Goal: Task Accomplishment & Management: Use online tool/utility

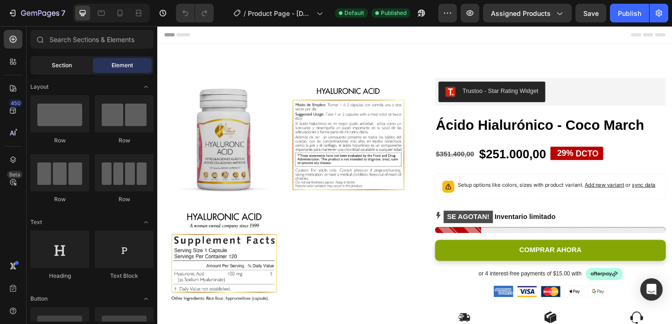
click at [54, 63] on span "Section" at bounding box center [62, 65] width 20 height 8
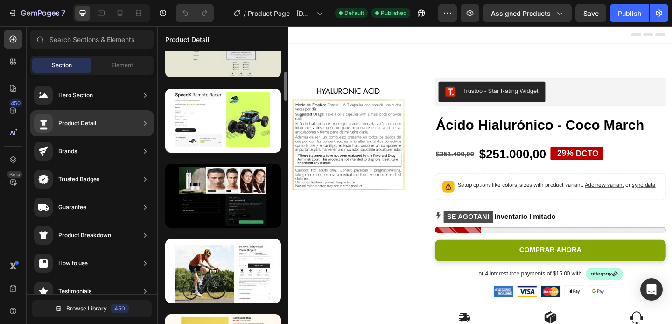
scroll to position [192, 0]
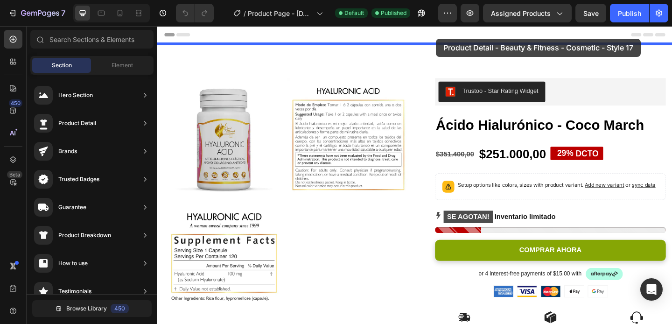
drag, startPoint x: 375, startPoint y: 205, endPoint x: 461, endPoint y: 39, distance: 187.0
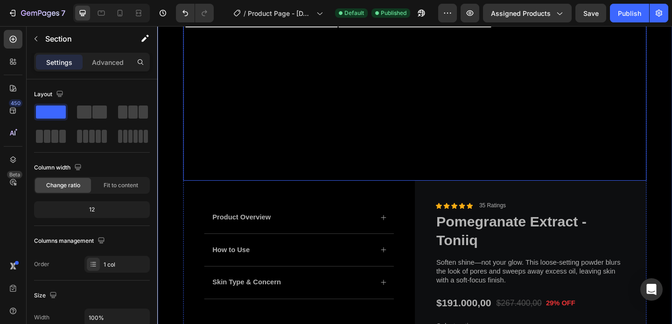
scroll to position [316, 0]
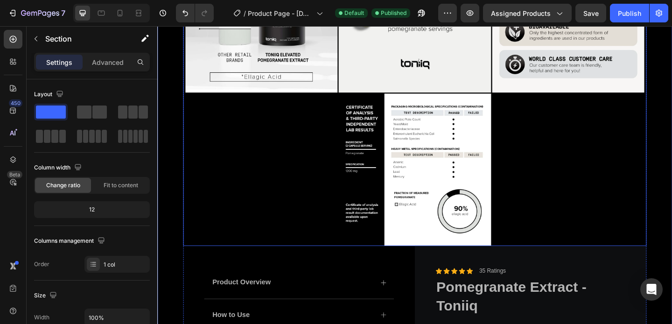
click at [575, 176] on div at bounding box center [437, 15] width 504 height 499
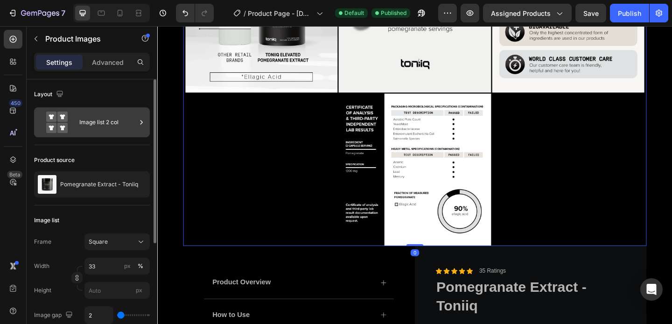
click at [118, 129] on div "Image list 2 col" at bounding box center [107, 122] width 57 height 21
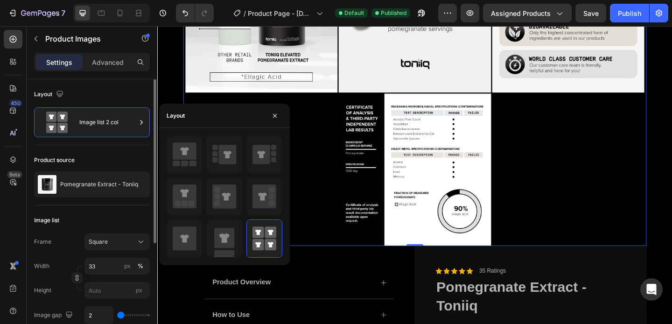
click at [101, 154] on div "Product source" at bounding box center [92, 160] width 116 height 15
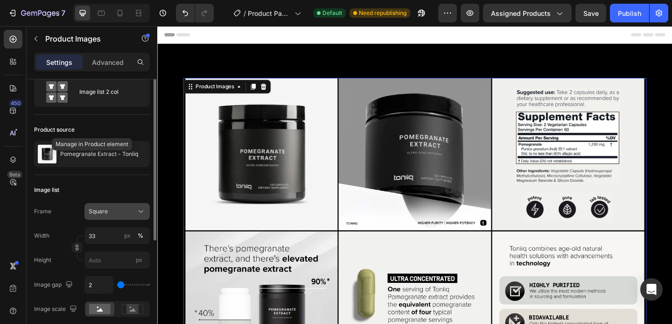
scroll to position [0, 0]
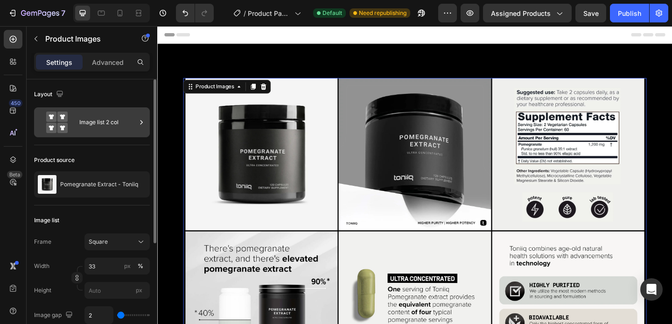
click at [102, 128] on div "Image list 2 col" at bounding box center [107, 122] width 57 height 21
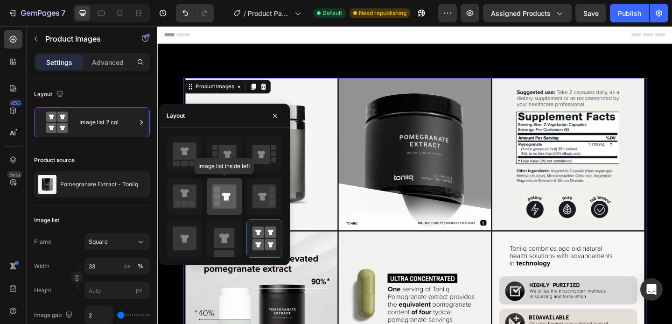
click at [227, 199] on icon at bounding box center [226, 196] width 8 height 8
type input "100"
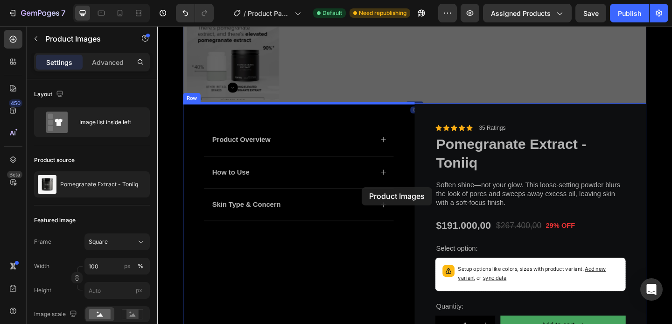
scroll to position [487, 0]
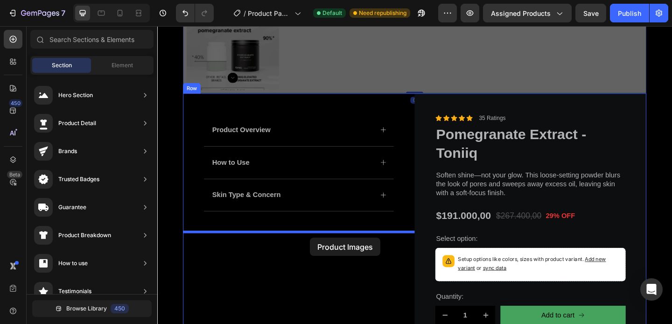
click at [323, 256] on div at bounding box center [437, 309] width 560 height 1541
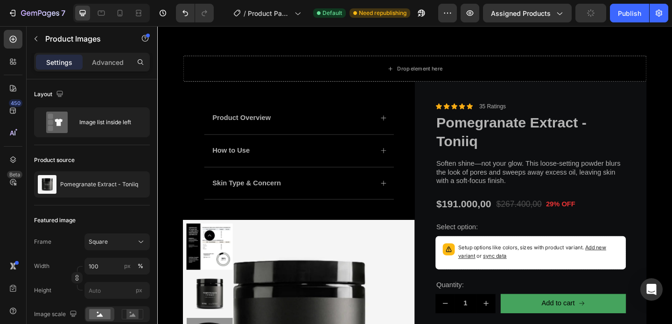
scroll to position [0, 0]
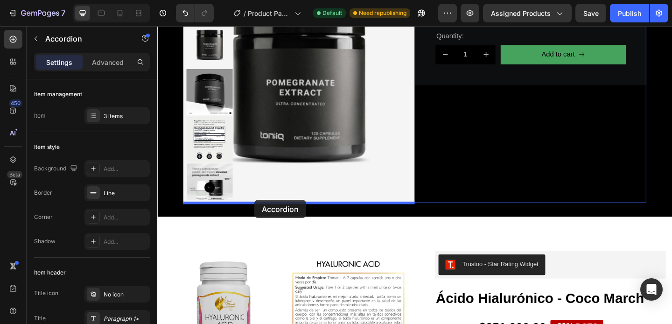
drag, startPoint x: 244, startPoint y: 131, endPoint x: 263, endPoint y: 215, distance: 86.5
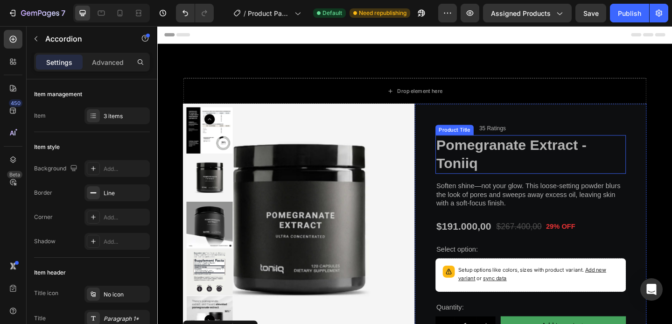
click at [533, 161] on h1 "Pomegranate Extract - Toniiq" at bounding box center [563, 166] width 207 height 42
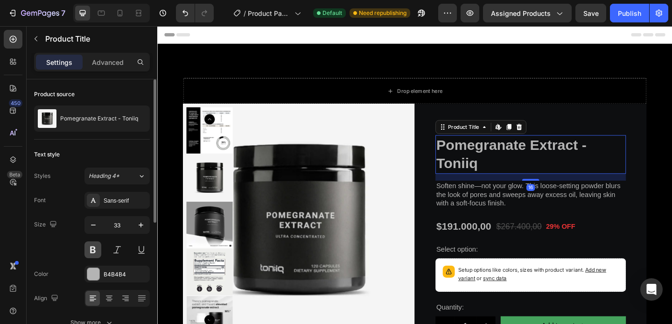
click at [85, 250] on button at bounding box center [92, 249] width 17 height 17
click at [103, 270] on div "B4B4B4" at bounding box center [116, 273] width 65 height 17
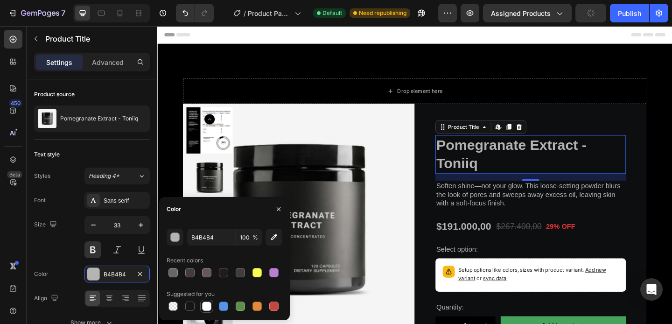
click at [205, 305] on div at bounding box center [206, 305] width 9 height 9
type input "FFFFFF"
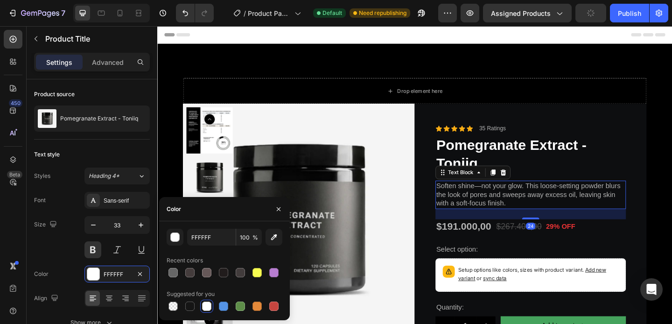
click at [539, 217] on p "Soften shine—not your glow. This loose-setting powder blurs the look of pores a…" at bounding box center [562, 209] width 205 height 29
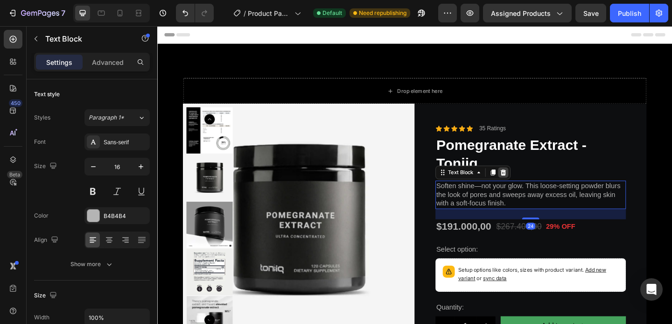
click at [533, 181] on icon at bounding box center [533, 184] width 7 height 7
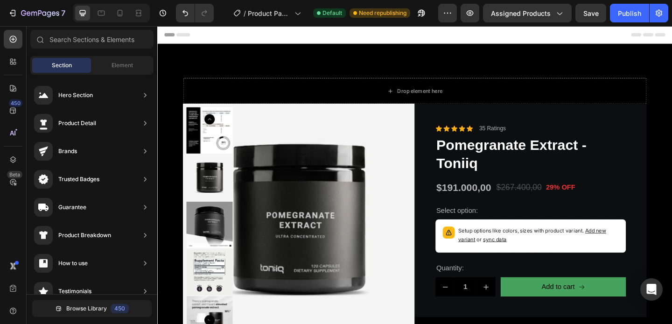
click at [140, 74] on div "Section Element" at bounding box center [91, 65] width 123 height 19
click at [133, 67] on div "Element" at bounding box center [122, 65] width 59 height 15
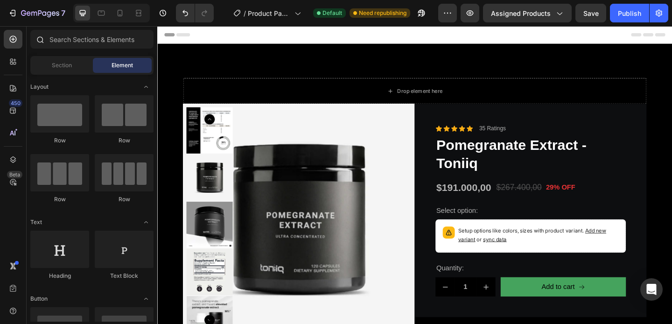
click at [120, 49] on div at bounding box center [92, 41] width 131 height 22
click at [111, 41] on input "text" at bounding box center [91, 39] width 123 height 19
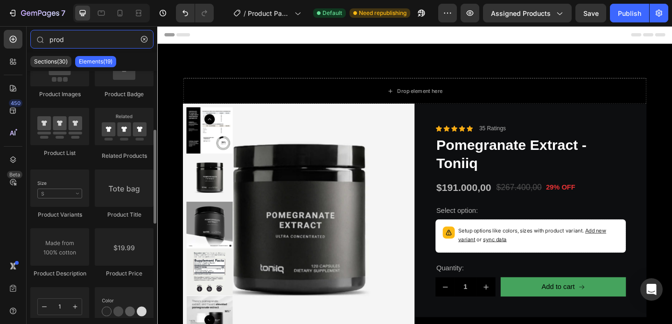
scroll to position [163, 0]
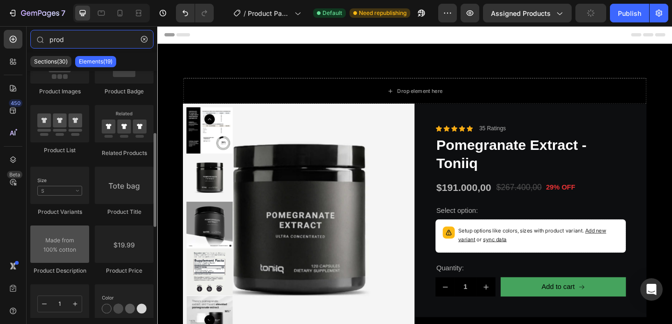
type input "prod"
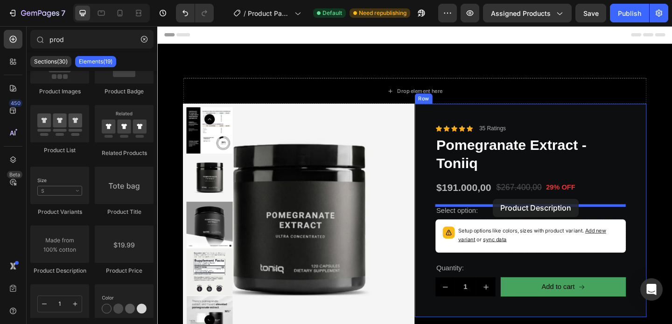
drag, startPoint x: 216, startPoint y: 274, endPoint x: 522, endPoint y: 214, distance: 311.6
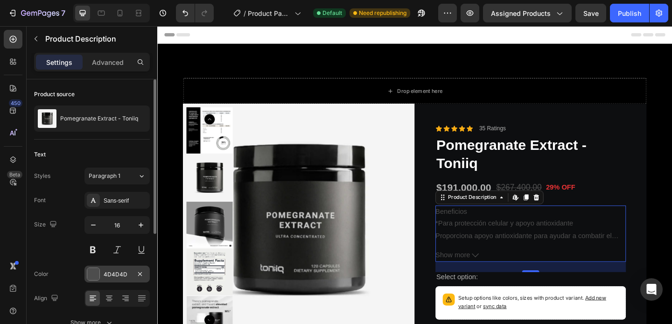
click at [91, 275] on div at bounding box center [93, 274] width 12 height 12
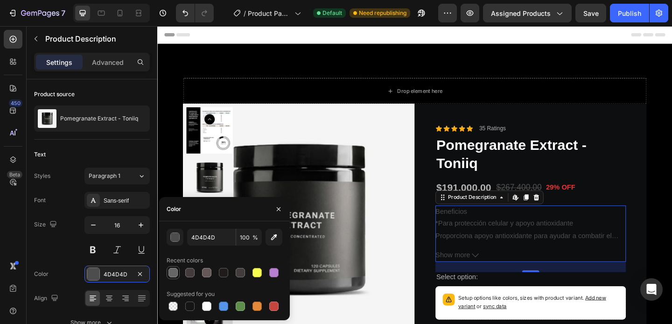
click at [177, 274] on div at bounding box center [172, 272] width 9 height 9
type input "666666"
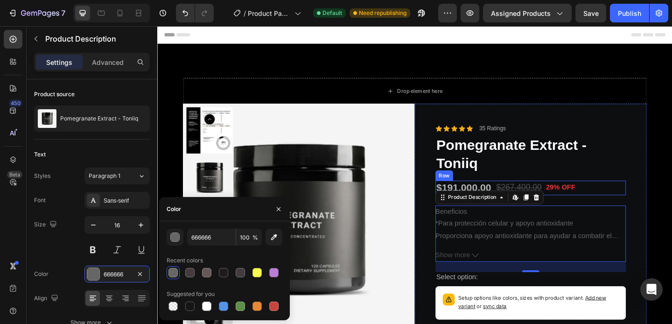
click at [615, 202] on div "$191.000,00 Product Price Product Price $267.400,00 Product Price Product Price…" at bounding box center [563, 202] width 207 height 16
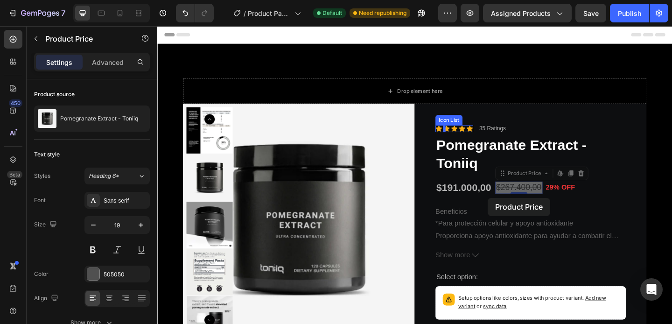
drag, startPoint x: 537, startPoint y: 206, endPoint x: 516, endPoint y: 213, distance: 21.2
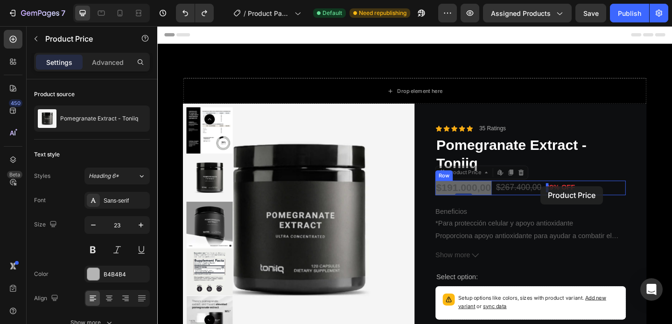
drag, startPoint x: 486, startPoint y: 200, endPoint x: 574, endPoint y: 200, distance: 87.7
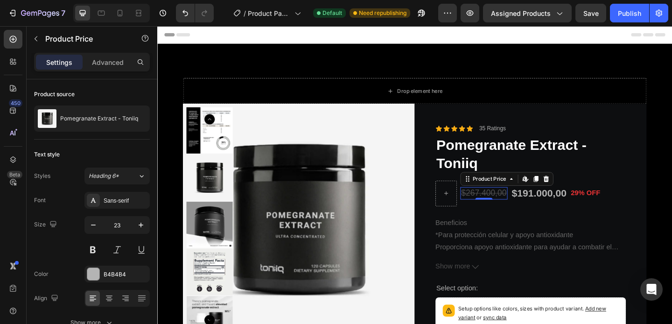
click at [502, 213] on div "$267.400,00 Product Price Edit content in Shopify 0 Product Price Edit content …" at bounding box center [512, 208] width 51 height 14
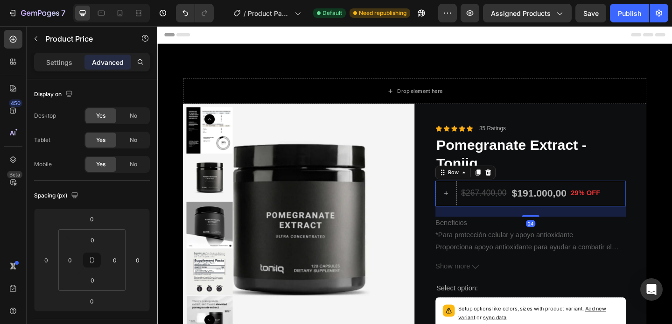
click at [496, 219] on div "$267.400,00 Product Price Product Price" at bounding box center [512, 208] width 51 height 28
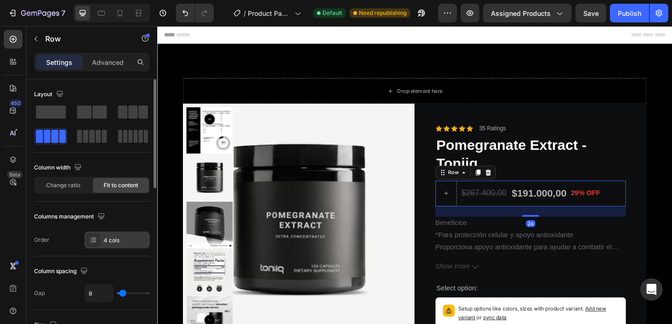
click at [109, 234] on div "4 cols" at bounding box center [116, 239] width 65 height 17
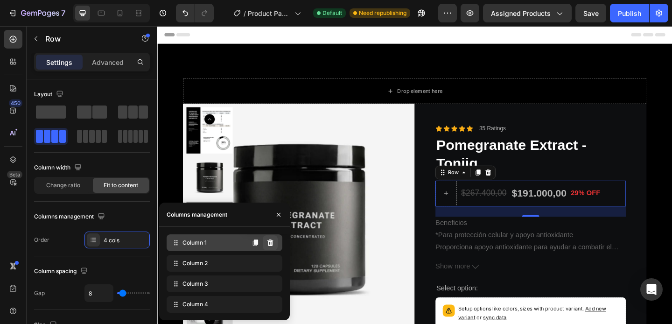
click at [273, 242] on icon at bounding box center [269, 242] width 7 height 7
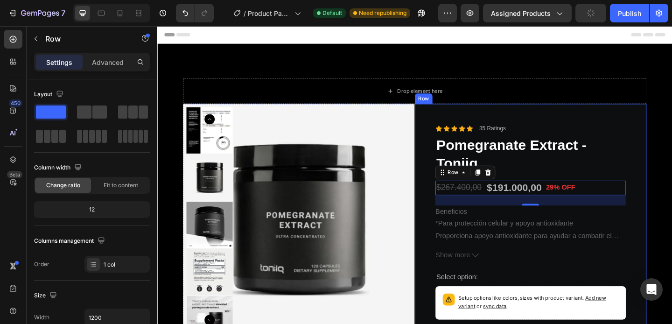
click at [671, 176] on div "Icon Icon Icon Icon Icon Icon List 35 Ratings Text Block Row Pomegranate Extrac…" at bounding box center [563, 263] width 252 height 304
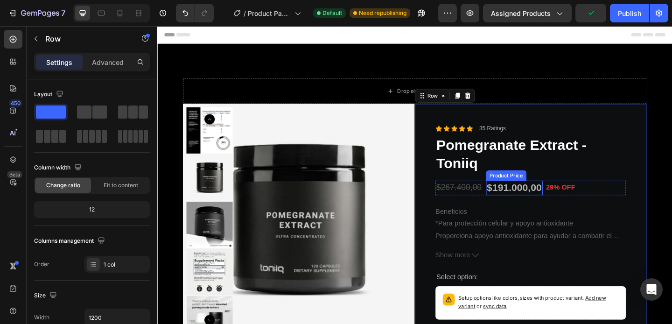
click at [553, 200] on div "$191.000,00" at bounding box center [546, 202] width 62 height 16
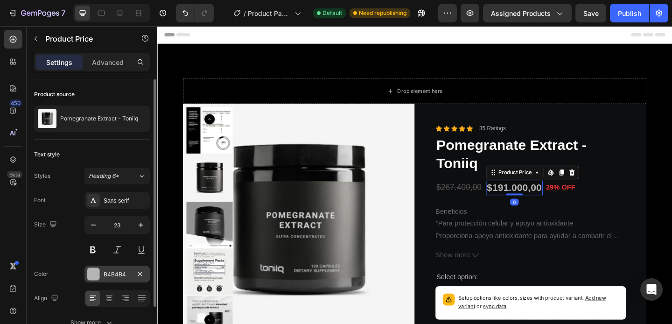
click at [87, 278] on div at bounding box center [93, 274] width 12 height 12
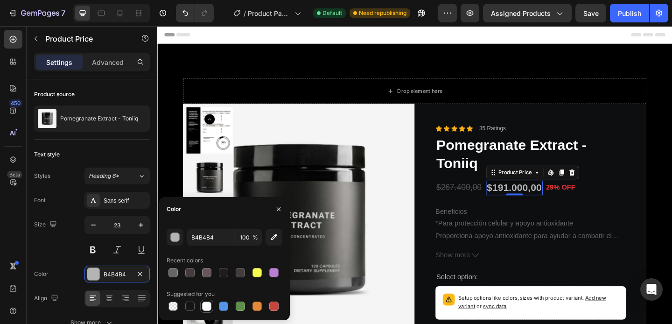
click at [203, 304] on div at bounding box center [206, 305] width 9 height 9
type input "FFFFFF"
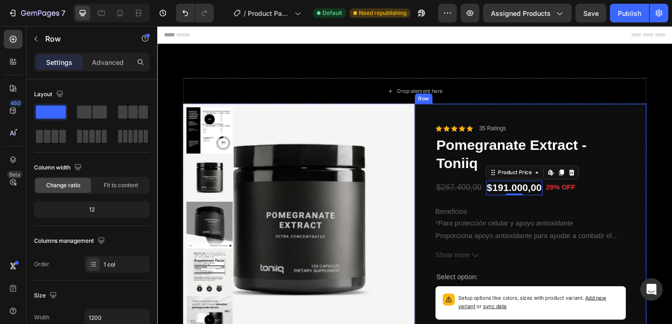
click at [671, 218] on div "Icon Icon Icon Icon Icon Icon List 35 Ratings Text Block Row Pomegranate Extrac…" at bounding box center [563, 263] width 252 height 304
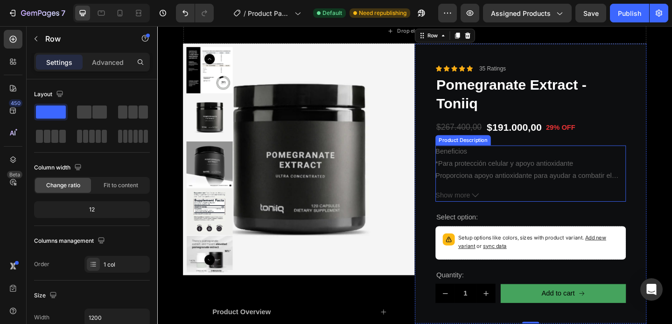
scroll to position [70, 0]
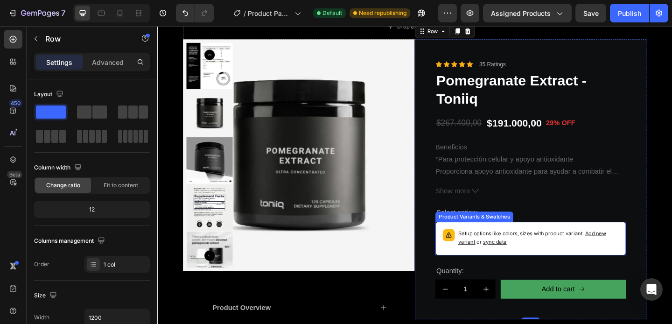
click at [593, 266] on div "Setup options like colors, sizes with product variant. Add new variant or sync …" at bounding box center [571, 257] width 174 height 21
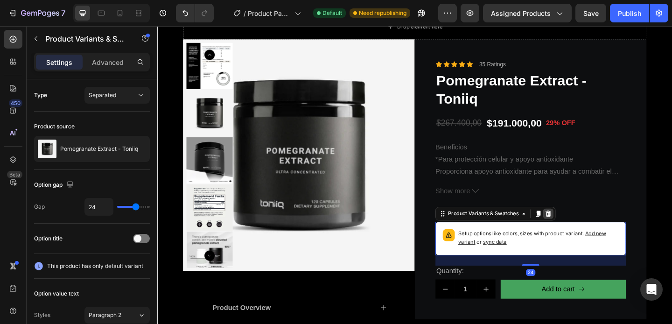
click at [579, 230] on icon at bounding box center [582, 229] width 7 height 7
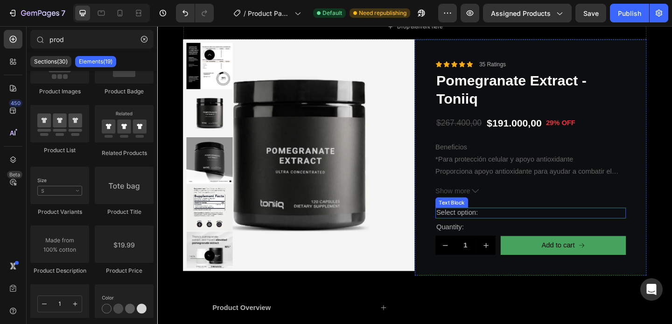
click at [514, 232] on p "Select option:" at bounding box center [562, 229] width 205 height 10
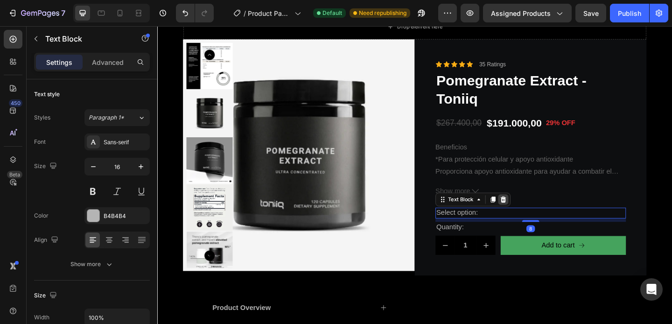
click at [534, 214] on icon at bounding box center [533, 214] width 7 height 7
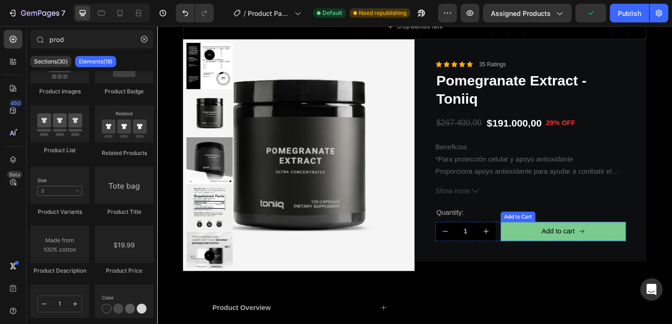
click at [548, 249] on button "Add to cart" at bounding box center [598, 249] width 136 height 21
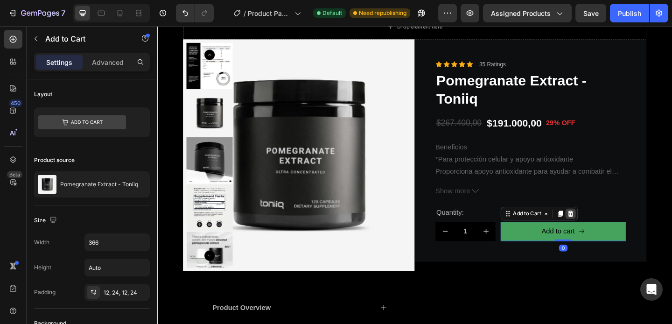
click at [605, 226] on icon at bounding box center [606, 229] width 7 height 7
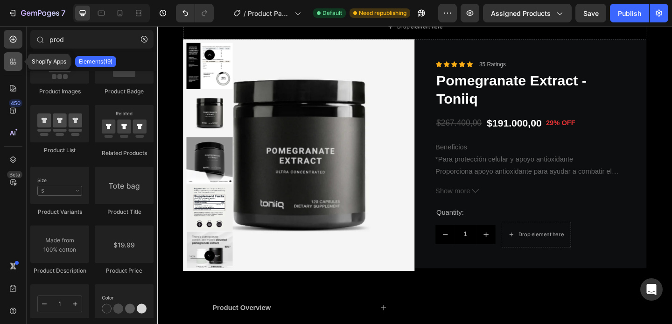
click at [16, 60] on icon at bounding box center [12, 61] width 9 height 9
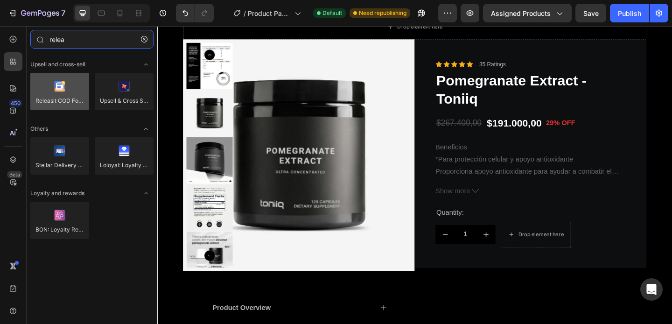
type input "relea"
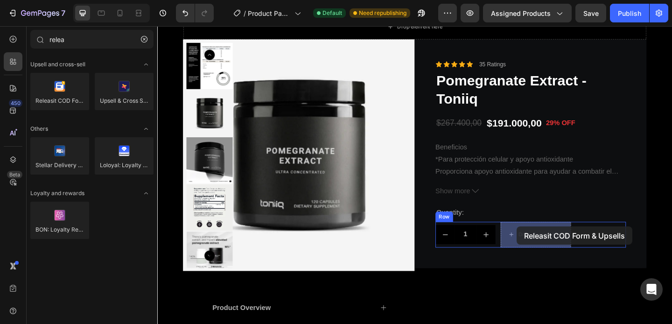
drag, startPoint x: 218, startPoint y: 116, endPoint x: 548, endPoint y: 244, distance: 354.4
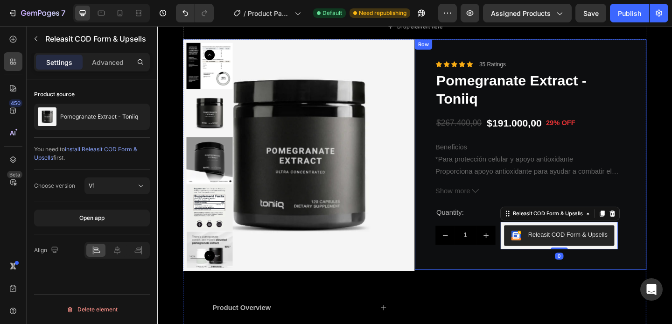
click at [554, 290] on div "Icon Icon Icon Icon Icon Icon List 35 Ratings Text Block Row Pomegranate Extrac…" at bounding box center [563, 166] width 252 height 251
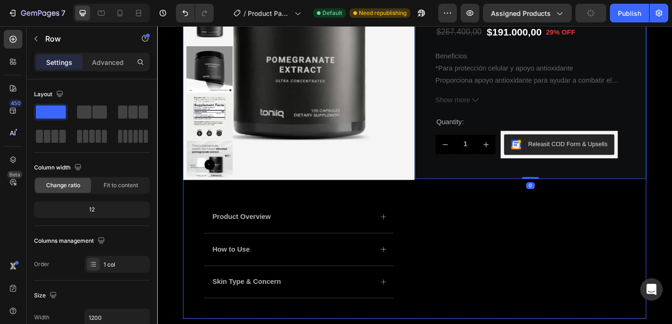
scroll to position [174, 0]
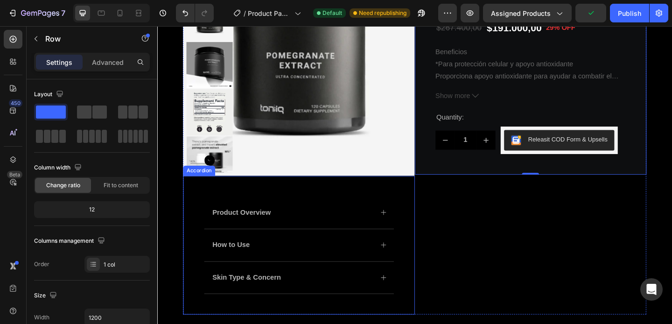
click at [387, 217] on div "Product Overview" at bounding box center [311, 228] width 206 height 35
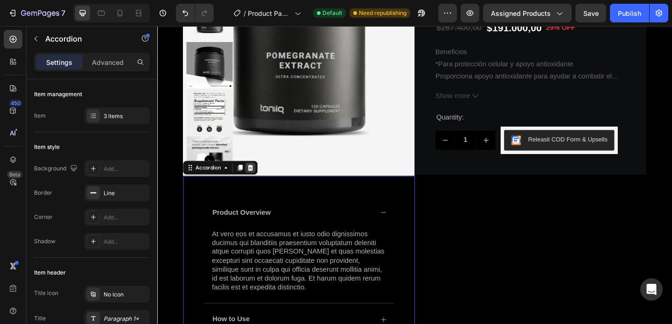
click at [263, 181] on div at bounding box center [258, 179] width 11 height 11
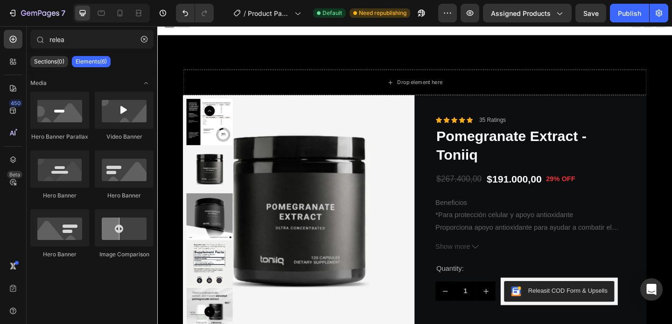
scroll to position [0, 0]
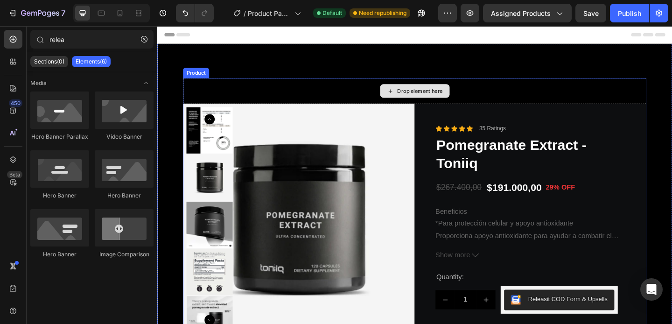
click at [538, 91] on div "Drop element here" at bounding box center [437, 97] width 504 height 28
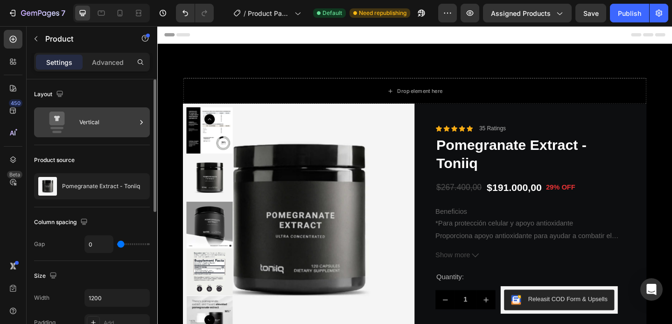
click at [118, 119] on div "Vertical" at bounding box center [107, 122] width 57 height 21
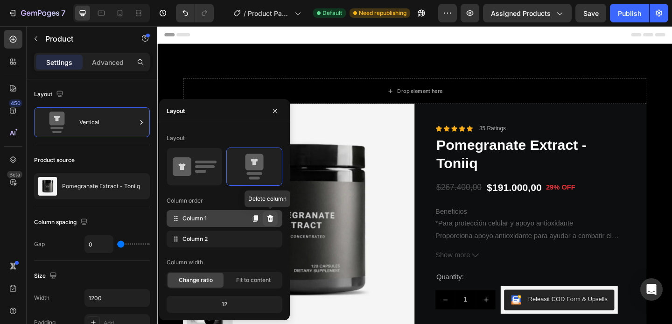
click at [270, 218] on icon at bounding box center [270, 218] width 6 height 7
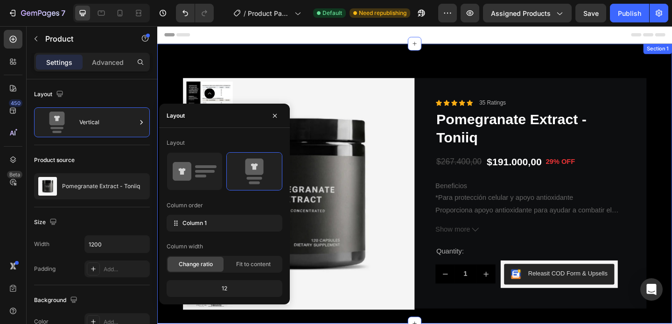
click at [671, 130] on div "Product Images Icon Icon Icon Icon Icon Icon List 35 Ratings Text Block Row Pom…" at bounding box center [437, 197] width 560 height 304
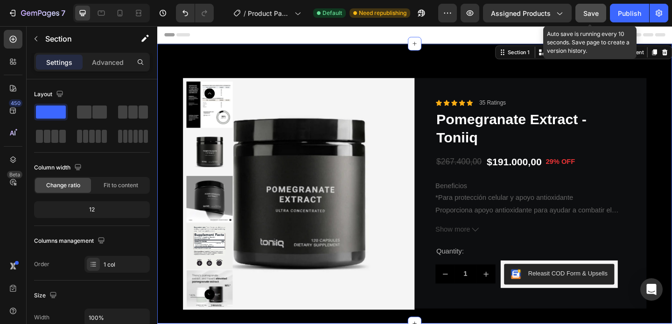
click at [599, 11] on button "Save" at bounding box center [590, 13] width 31 height 19
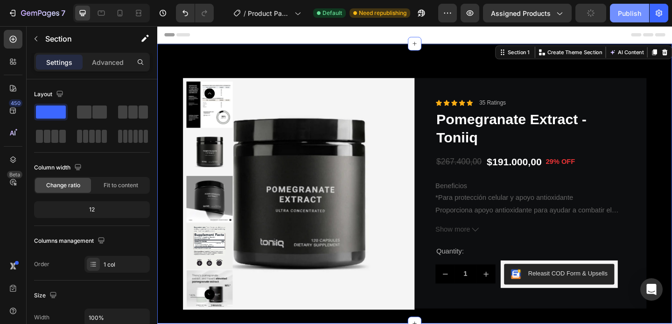
click at [614, 10] on button "Publish" at bounding box center [629, 13] width 39 height 19
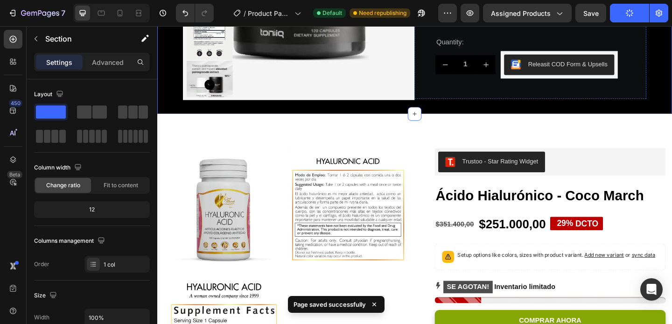
scroll to position [241, 0]
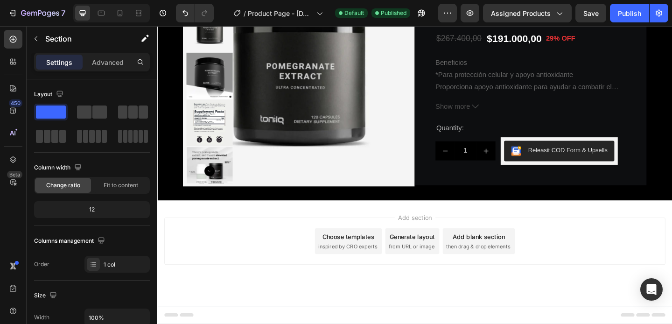
scroll to position [134, 0]
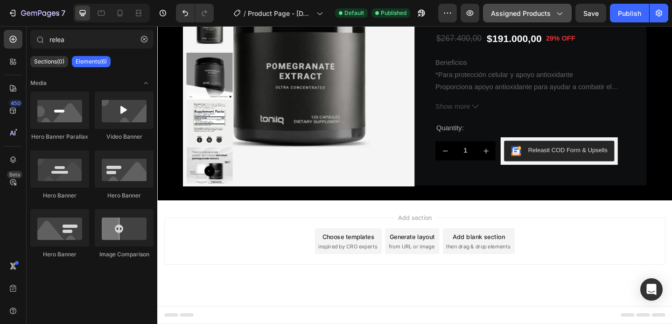
click at [530, 14] on span "Assigned Products" at bounding box center [521, 13] width 60 height 10
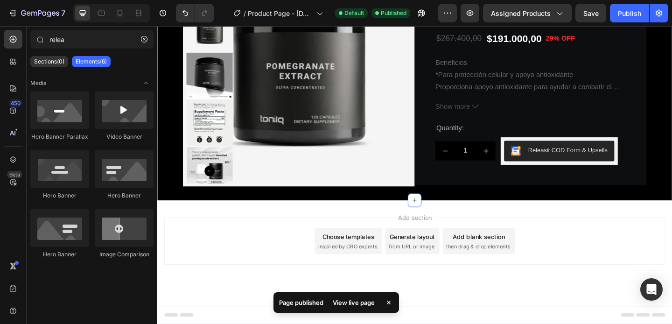
click at [579, 216] on div "Add section Choose templates inspired by CRO experts Generate layout from URL o…" at bounding box center [437, 273] width 560 height 115
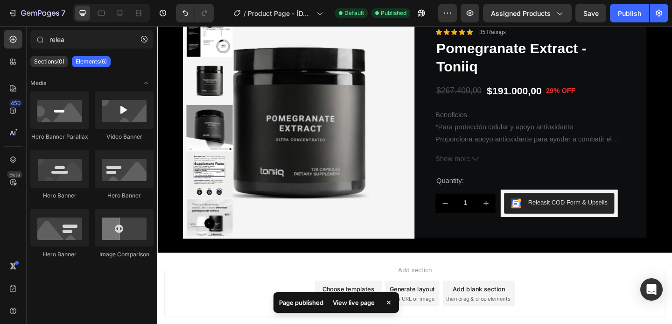
scroll to position [0, 0]
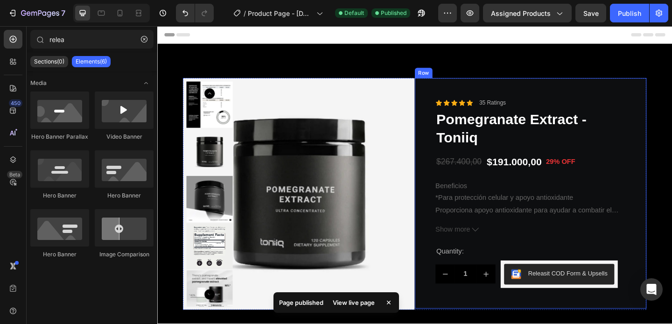
click at [455, 114] on div "Icon Icon Icon Icon Icon Icon List 35 Ratings Text Block Row Pomegranate Extrac…" at bounding box center [563, 208] width 252 height 251
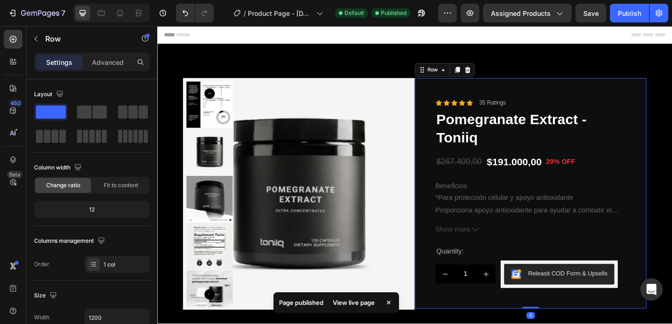
click at [450, 81] on div "Product Images Icon Icon Icon Icon Icon Icon List 35 Ratings Text Block Row Pom…" at bounding box center [437, 197] width 560 height 304
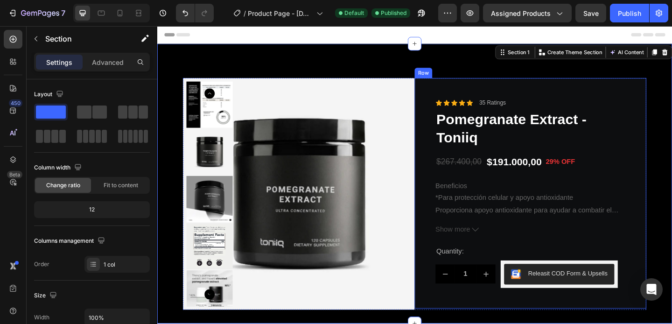
click at [429, 97] on img at bounding box center [311, 209] width 252 height 252
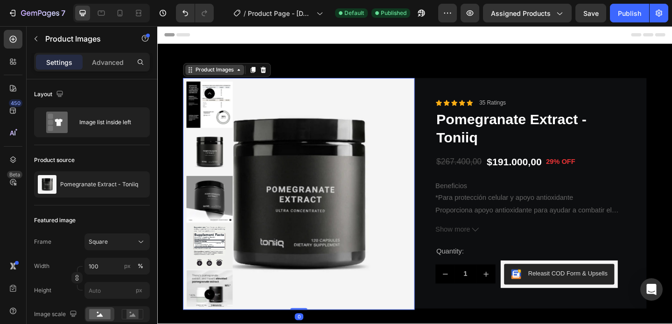
click at [204, 73] on div "Product Images" at bounding box center [219, 74] width 45 height 8
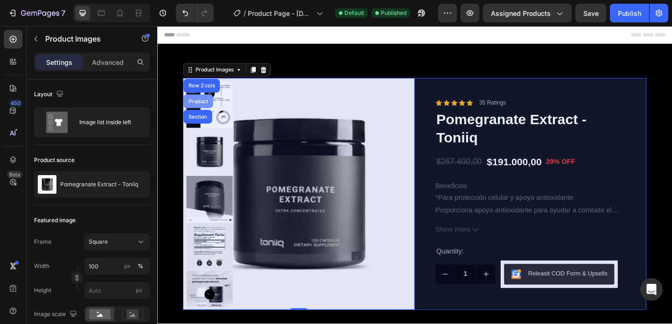
click at [200, 109] on div "Product" at bounding box center [201, 108] width 25 height 6
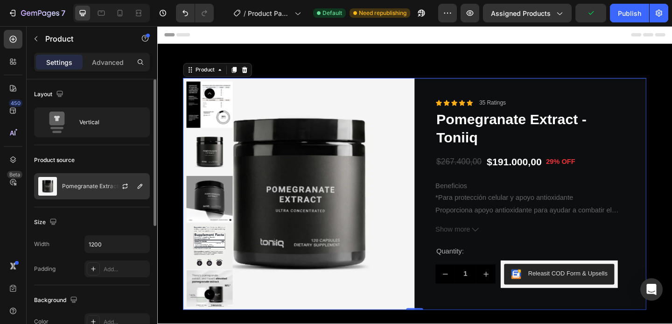
click at [78, 196] on div "Pomegranate Extract - Toniiq" at bounding box center [92, 186] width 116 height 26
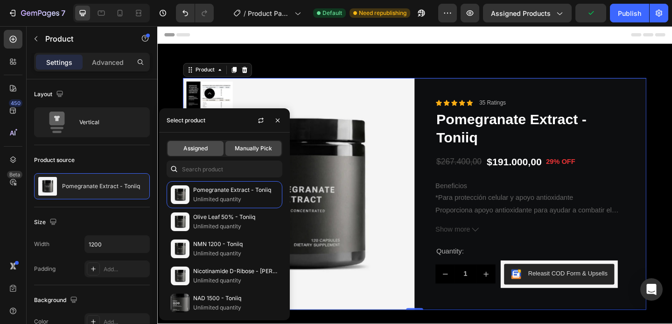
click at [204, 154] on div "Assigned" at bounding box center [195, 148] width 56 height 15
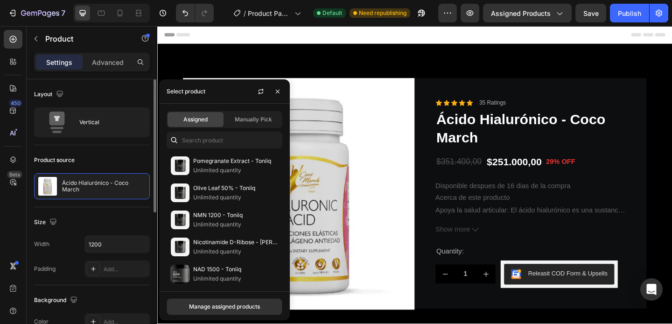
click at [133, 153] on div "Product source" at bounding box center [92, 160] width 116 height 15
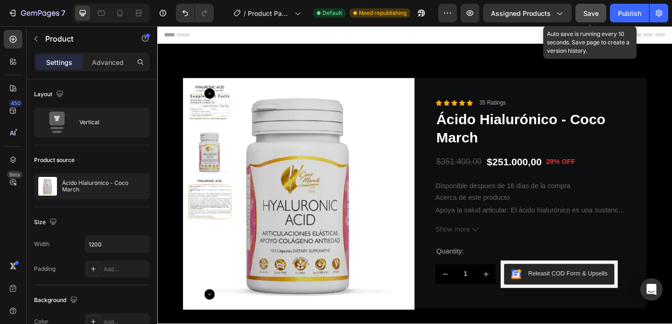
click at [602, 12] on button "Save" at bounding box center [590, 13] width 31 height 19
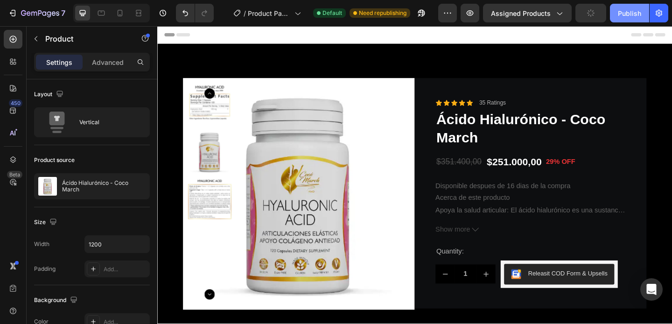
click at [617, 14] on button "Publish" at bounding box center [629, 13] width 39 height 19
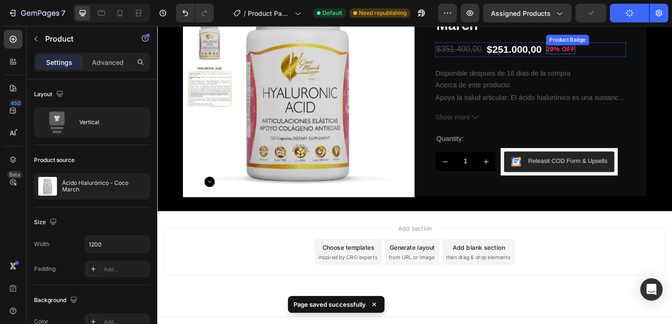
scroll to position [134, 0]
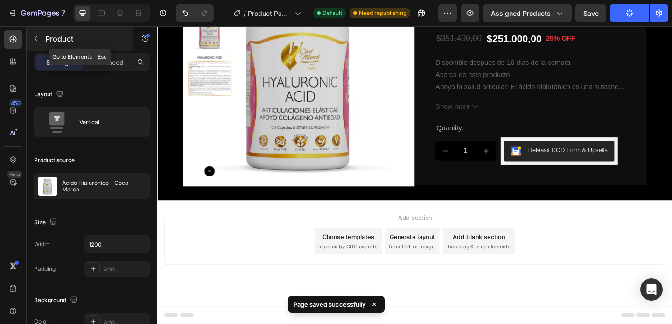
click at [33, 41] on icon "button" at bounding box center [35, 38] width 7 height 7
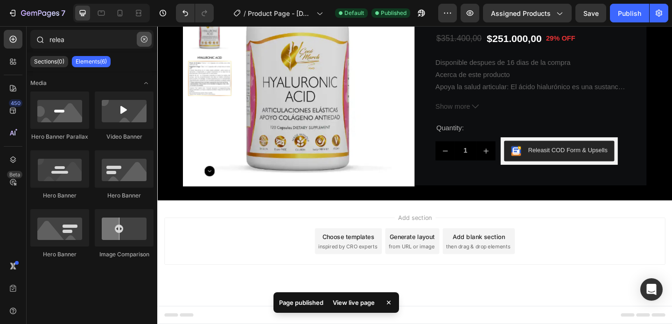
click at [146, 40] on icon "button" at bounding box center [144, 39] width 7 height 7
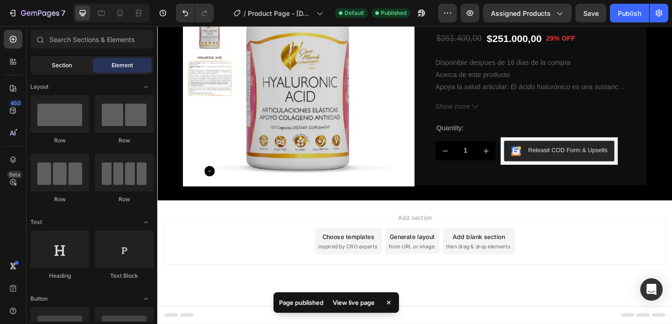
click at [58, 61] on span "Section" at bounding box center [62, 65] width 20 height 8
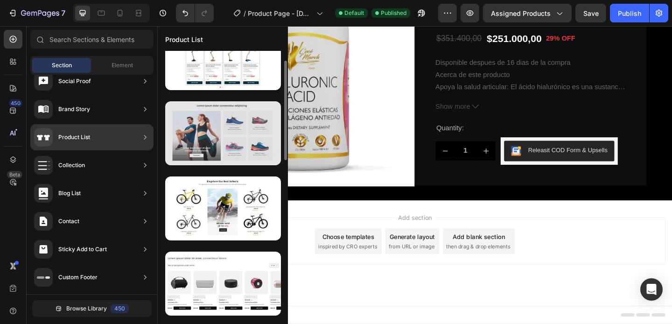
scroll to position [29, 0]
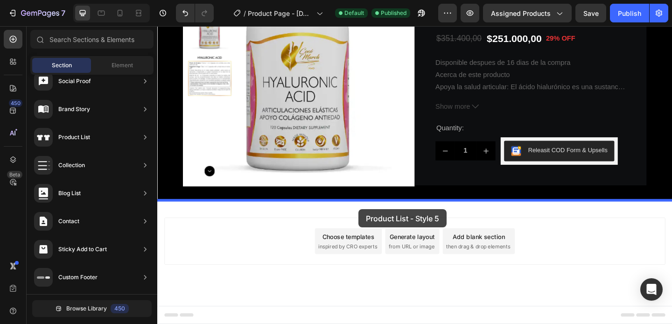
drag, startPoint x: 396, startPoint y: 222, endPoint x: 376, endPoint y: 225, distance: 20.3
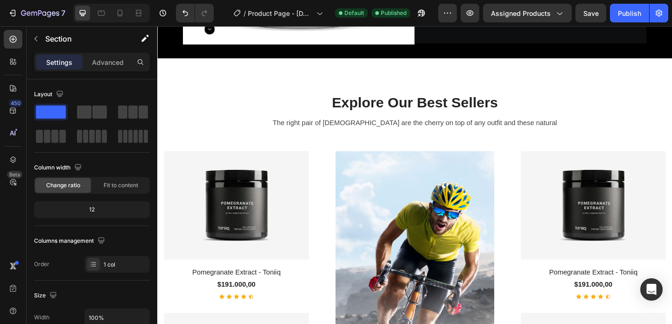
scroll to position [291, 0]
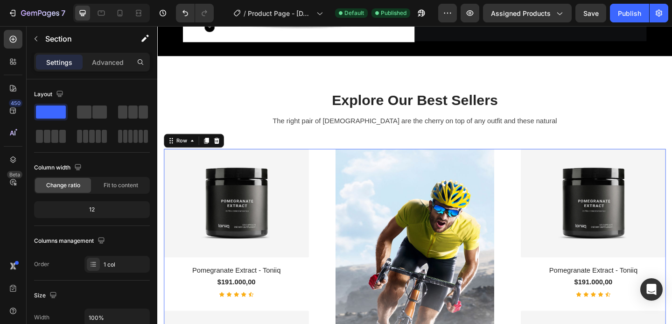
click at [342, 188] on div "(P) Images & Gallery Pomegranate Extract - Toniiq (P) Title $191.000,00 (P) Pri…" at bounding box center [437, 328] width 546 height 337
click at [181, 150] on div "Row" at bounding box center [183, 150] width 15 height 8
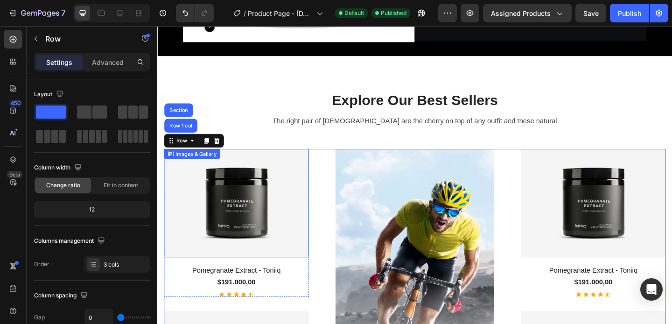
click at [300, 200] on img at bounding box center [243, 219] width 158 height 119
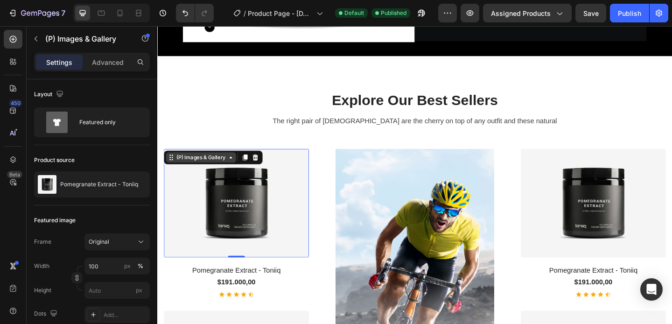
click at [206, 172] on div "(P) Images & Gallery" at bounding box center [204, 169] width 57 height 8
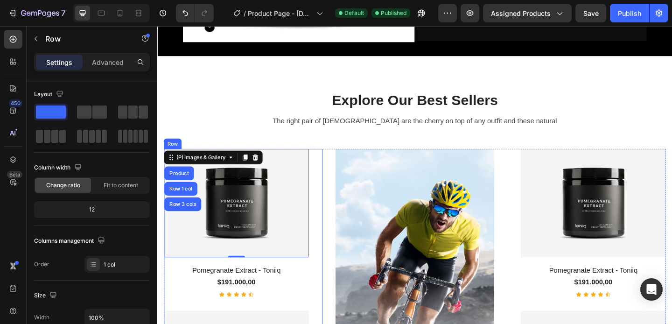
click at [334, 218] on div "(P) Images & Gallery Product Row 1 col Row 3 cols 0 Pomegranate Extract - Tonii…" at bounding box center [250, 328] width 173 height 337
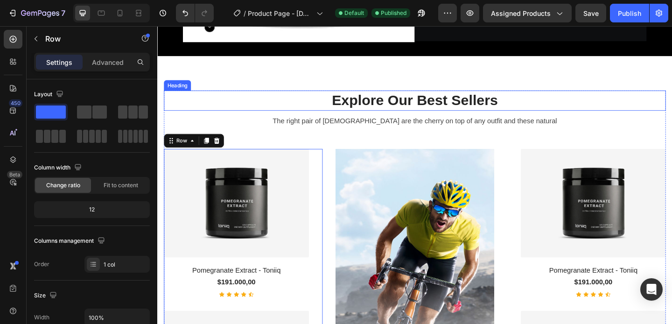
click at [254, 97] on p "Explore Our Best Sellers" at bounding box center [437, 107] width 544 height 20
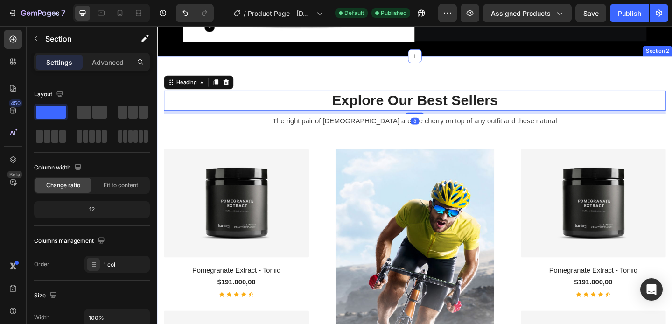
click at [265, 63] on div "Explore Our Best Sellers Heading 8 The right pair of sunnies are the cherry on …" at bounding box center [437, 293] width 560 height 468
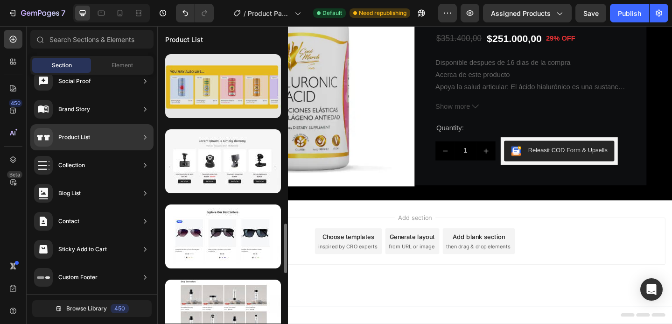
scroll to position [981, 0]
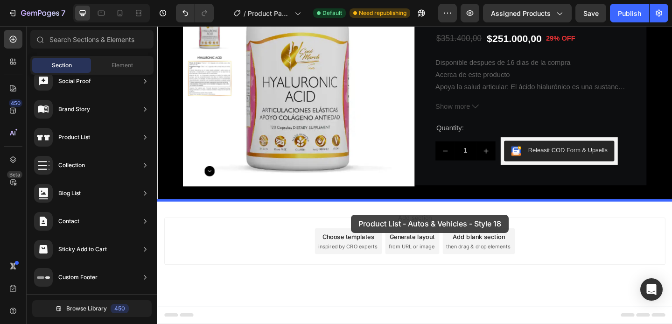
drag, startPoint x: 418, startPoint y: 190, endPoint x: 368, endPoint y: 230, distance: 64.7
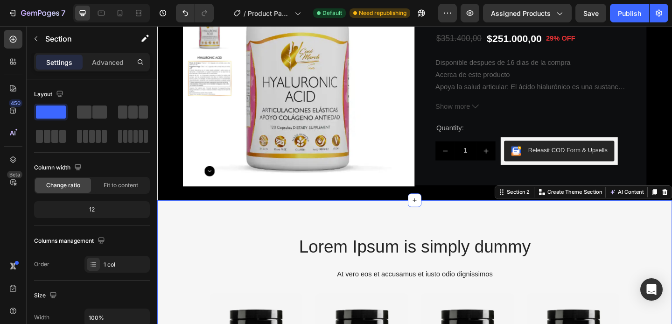
scroll to position [291, 0]
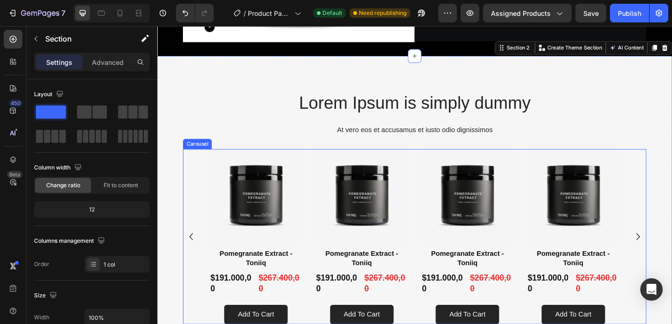
click at [318, 199] on div "Product Images Pomegranate Extract - Toniiq Product Title $191.000,00 Product P…" at bounding box center [437, 255] width 446 height 190
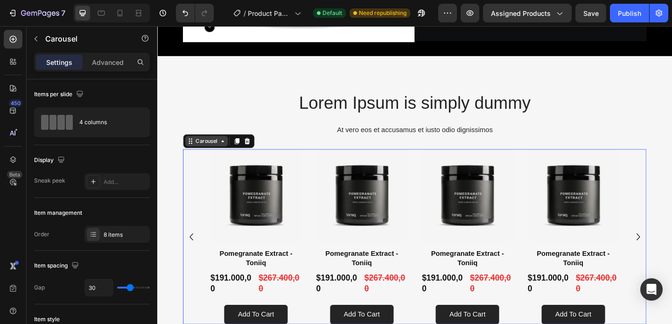
click at [217, 155] on div "Carousel" at bounding box center [211, 151] width 28 height 8
click at [275, 202] on img at bounding box center [264, 210] width 101 height 101
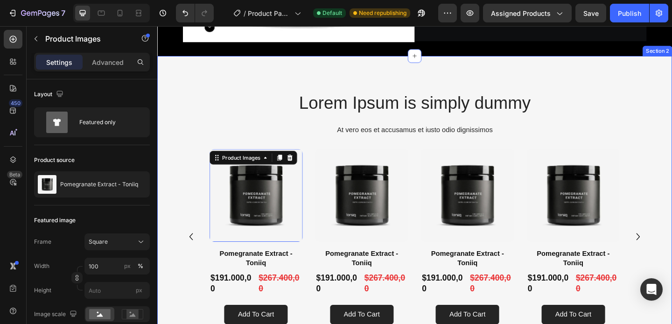
click at [287, 84] on div "Lorem Ipsum is simply dummy Heading At vero eos et accusamus et iusto odio dign…" at bounding box center [437, 219] width 560 height 321
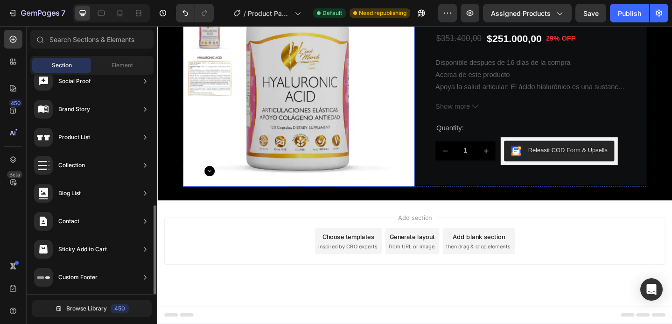
scroll to position [98, 0]
click at [123, 53] on div "Sections(30) Elements(84) Section Element Hero Section Product Detail Brands Tr…" at bounding box center [92, 176] width 131 height 293
click at [119, 62] on span "Element" at bounding box center [122, 65] width 21 height 8
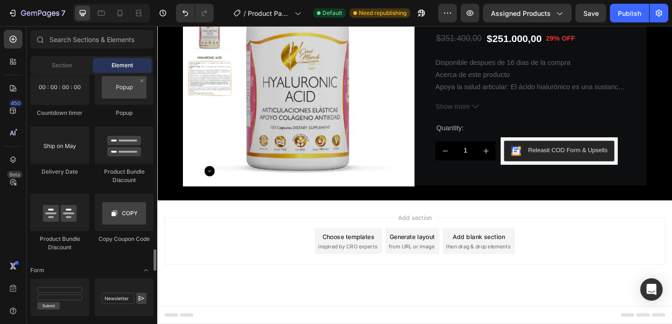
scroll to position [1997, 0]
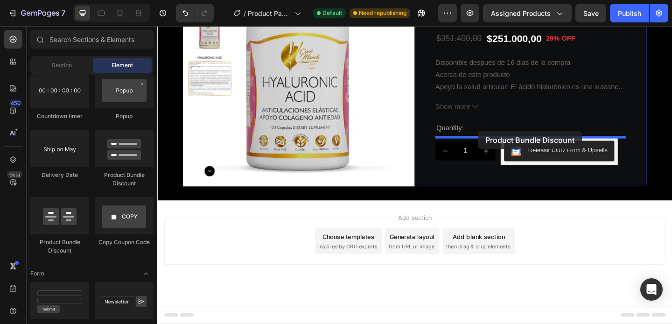
drag, startPoint x: 230, startPoint y: 245, endPoint x: 506, endPoint y: 140, distance: 295.5
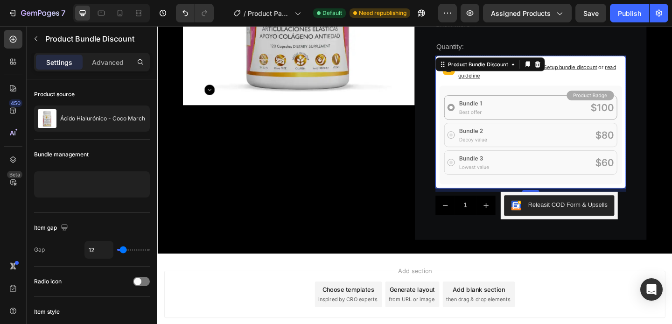
scroll to position [217, 0]
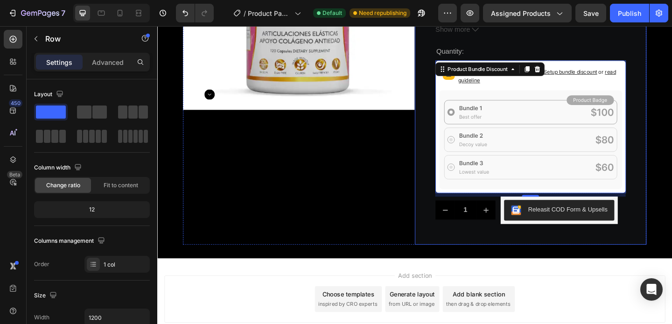
click at [671, 85] on div "Icon Icon Icon Icon Icon Icon List 35 Ratings Text Block Row Ácido Hialurónico …" at bounding box center [563, 64] width 252 height 398
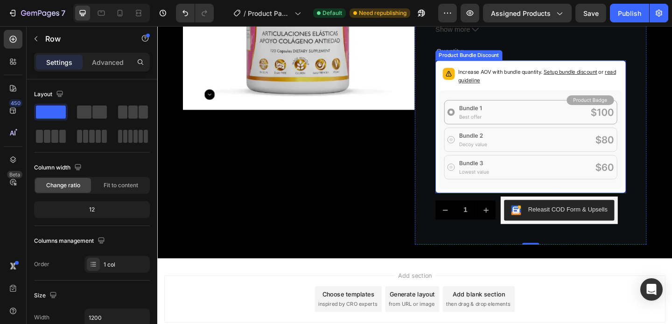
click at [610, 76] on span "Setup bundle discount" at bounding box center [606, 75] width 58 height 7
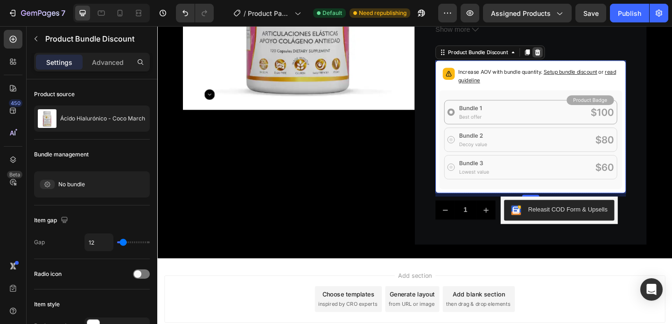
click at [576, 55] on div at bounding box center [570, 54] width 11 height 11
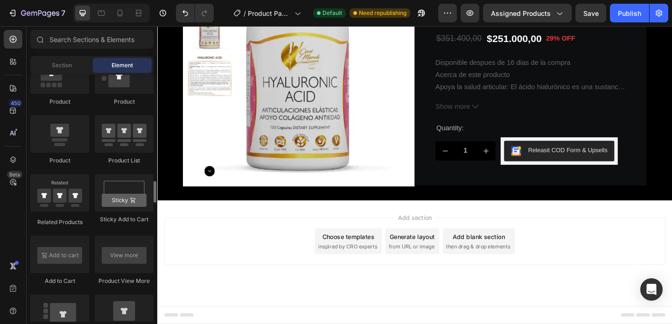
scroll to position [1226, 0]
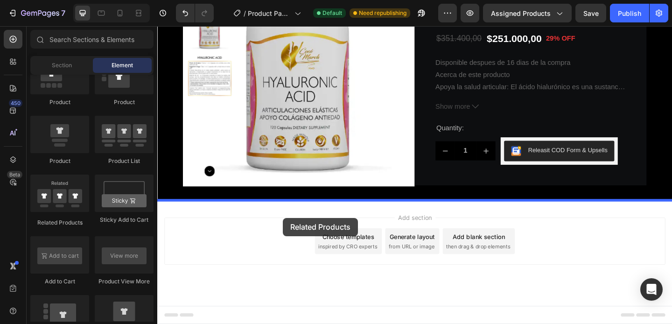
drag, startPoint x: 223, startPoint y: 228, endPoint x: 294, endPoint y: 234, distance: 71.6
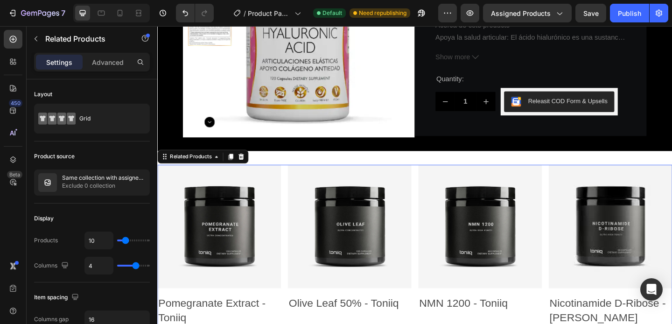
scroll to position [165, 0]
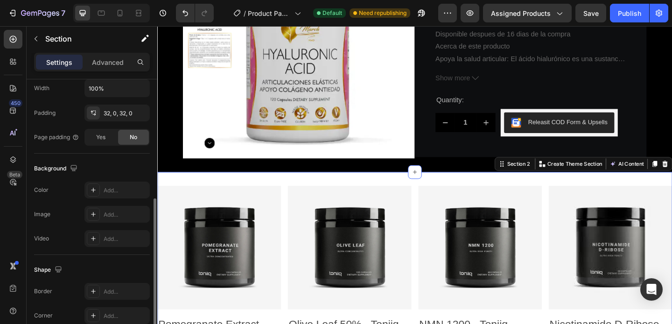
scroll to position [236, 0]
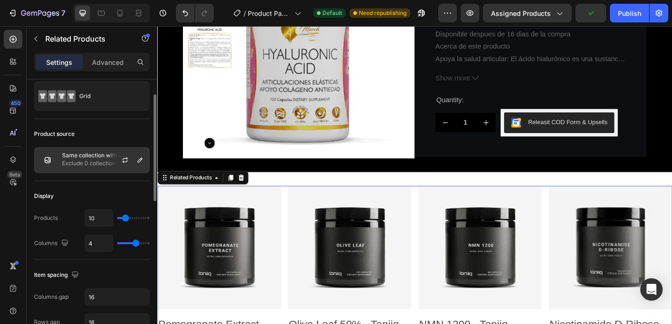
scroll to position [28, 0]
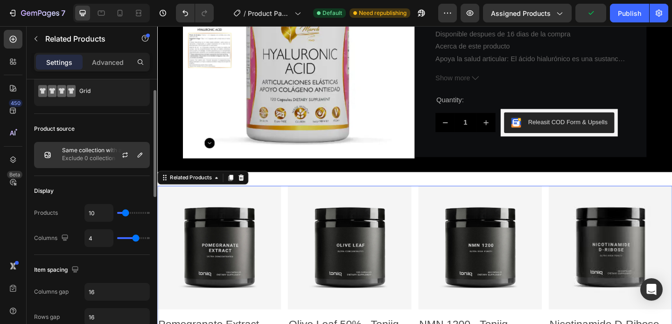
click at [88, 160] on p "Exclude 0 collection" at bounding box center [104, 157] width 84 height 9
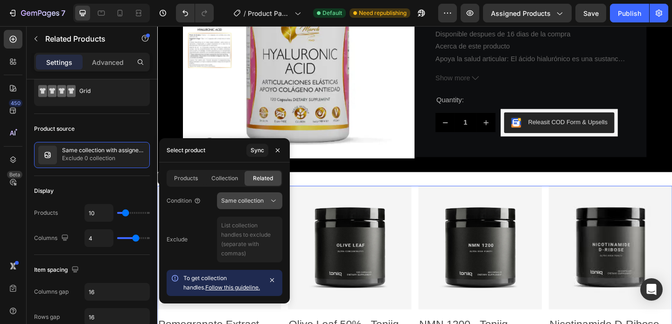
click at [251, 201] on span "Same collection" at bounding box center [242, 200] width 42 height 7
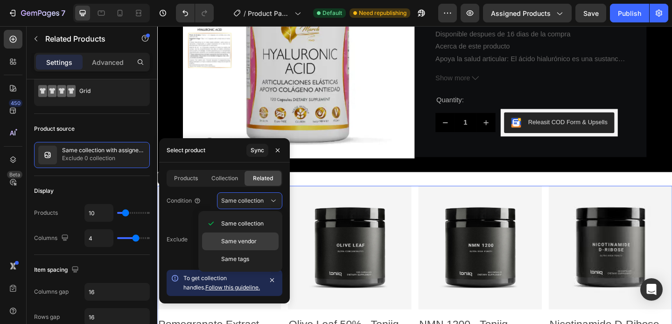
click at [231, 238] on span "Same vendor" at bounding box center [238, 241] width 35 height 8
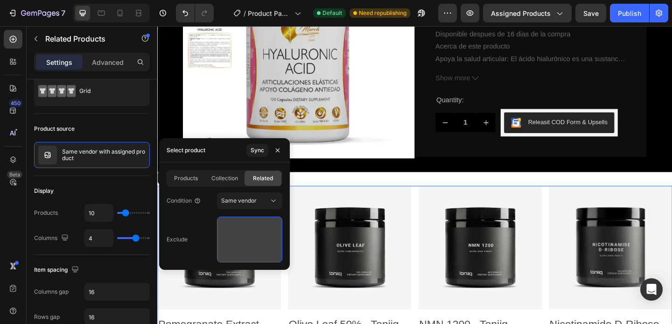
click at [237, 234] on textarea at bounding box center [249, 239] width 65 height 46
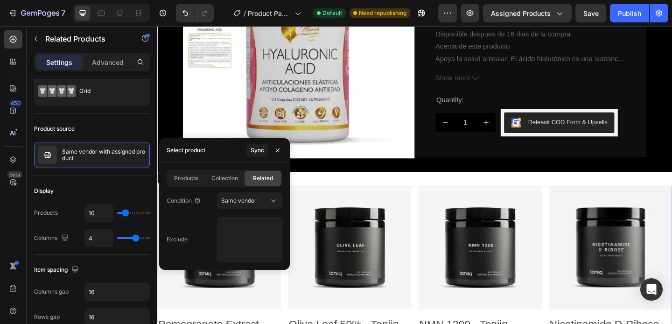
click at [194, 221] on div "Exclude" at bounding box center [225, 239] width 116 height 46
click at [258, 151] on div "Sync" at bounding box center [258, 150] width 14 height 8
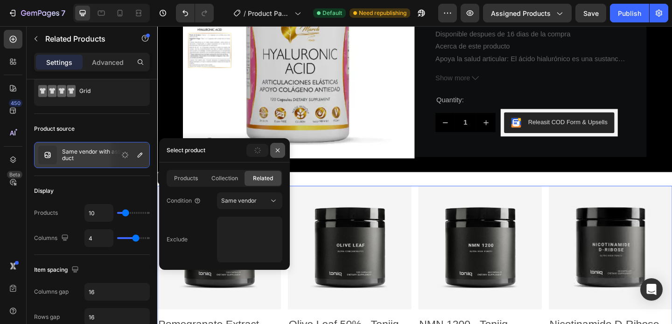
click at [279, 147] on icon "button" at bounding box center [277, 149] width 7 height 7
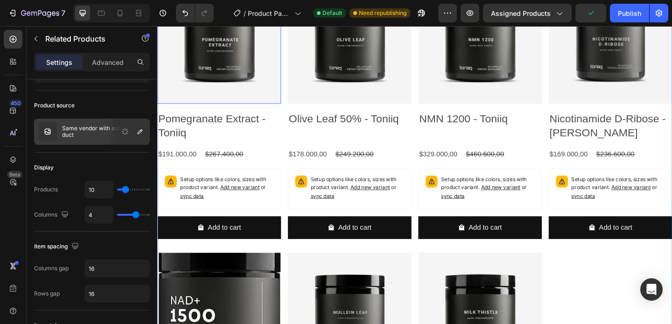
scroll to position [349, 0]
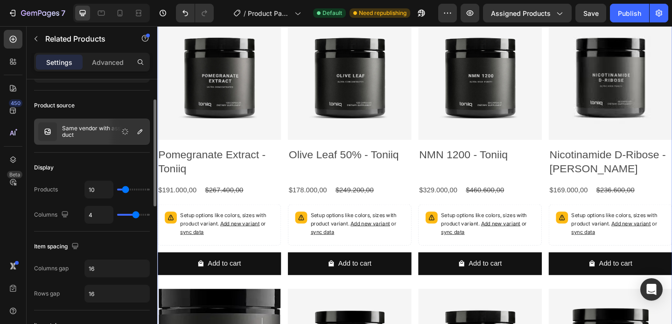
type input "8"
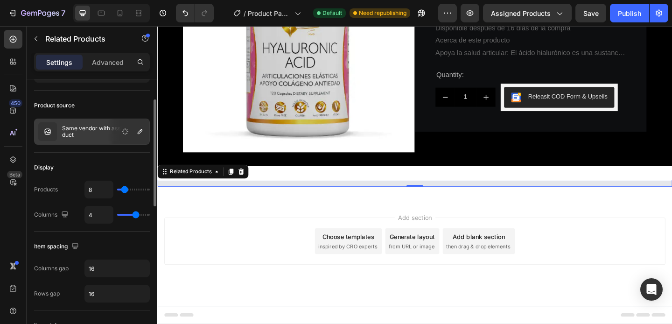
type input "7"
type input "6"
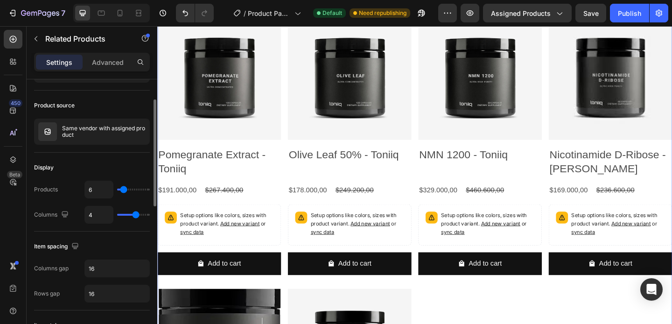
type input "5"
type input "4"
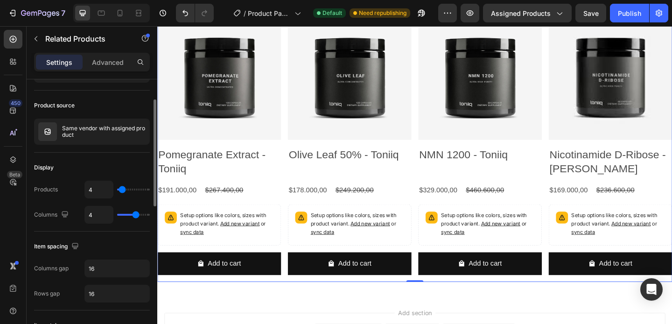
type input "3"
type input "2"
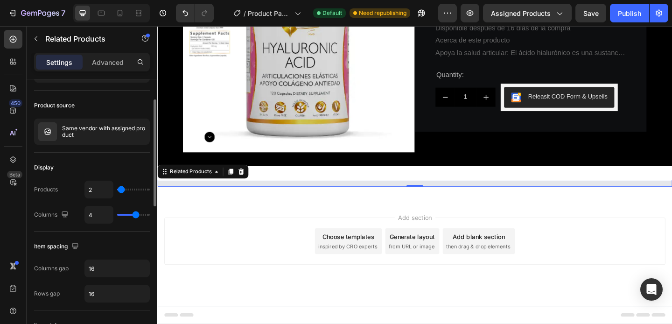
type input "1"
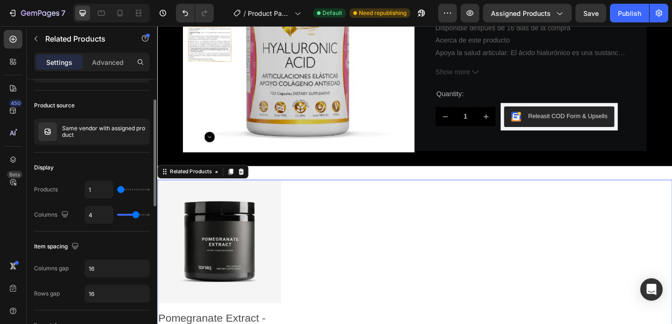
scroll to position [349, 0]
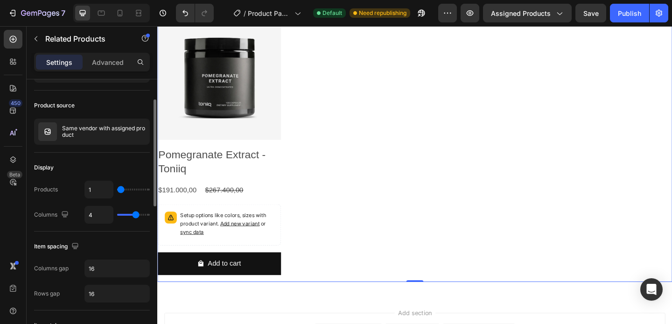
type input "2"
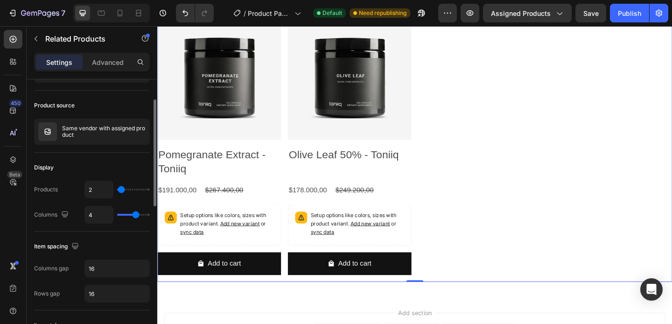
type input "3"
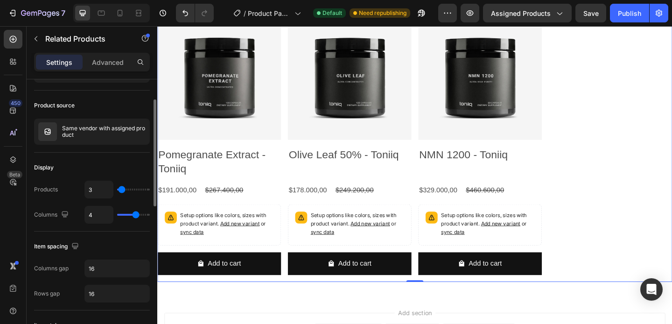
drag, startPoint x: 126, startPoint y: 189, endPoint x: 122, endPoint y: 192, distance: 4.8
type input "3"
click at [122, 190] on input "range" at bounding box center [133, 189] width 33 height 2
type input "3"
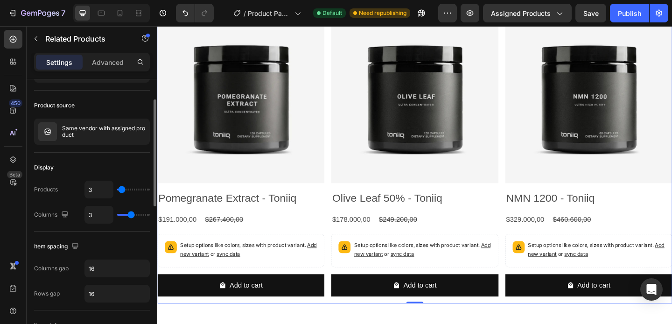
type input "3"
click at [133, 215] on input "range" at bounding box center [133, 215] width 33 height 2
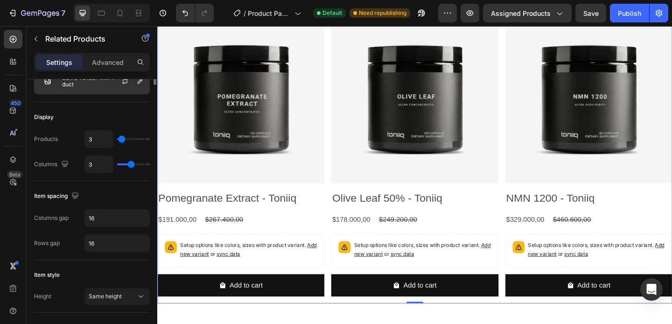
scroll to position [0, 0]
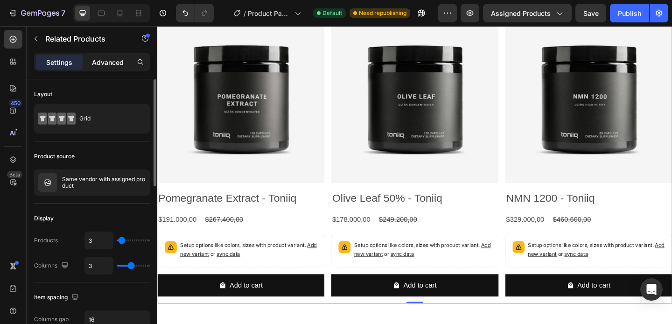
click at [107, 65] on p "Advanced" at bounding box center [108, 62] width 32 height 10
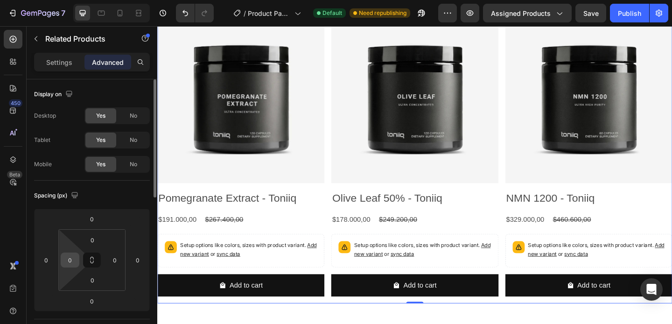
click at [72, 266] on input "0" at bounding box center [70, 260] width 14 height 14
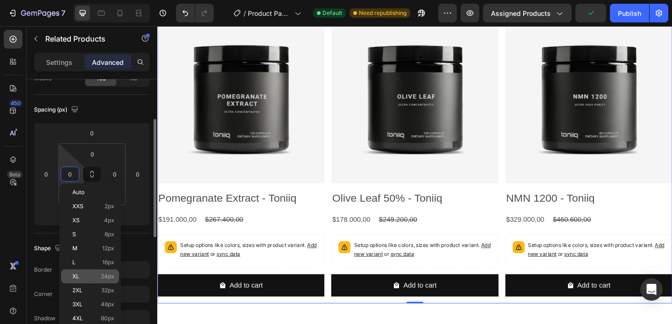
scroll to position [88, 0]
click at [90, 293] on p "2XL 32px" at bounding box center [93, 290] width 42 height 7
type input "32"
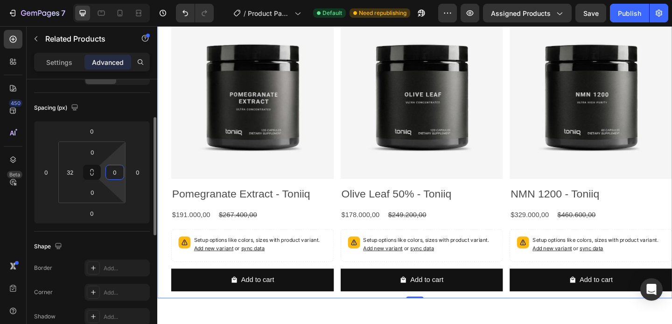
click at [113, 171] on input "0" at bounding box center [115, 172] width 14 height 14
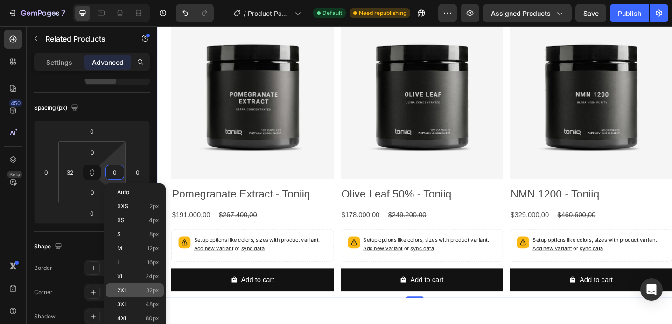
click at [120, 286] on div "2XL 32px" at bounding box center [135, 290] width 58 height 14
type input "32"
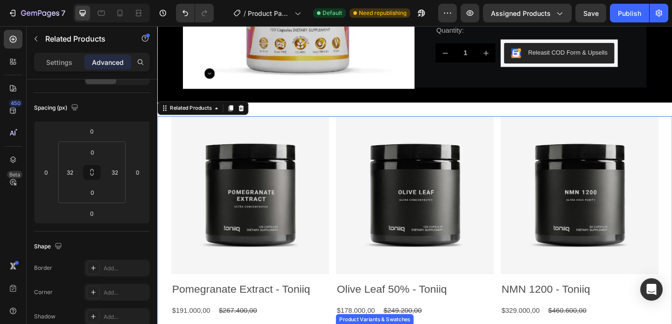
scroll to position [238, 0]
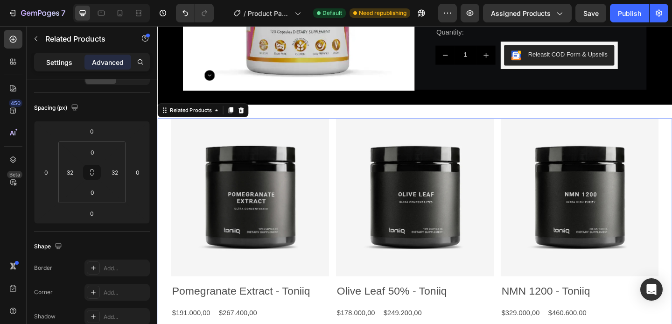
click at [59, 63] on p "Settings" at bounding box center [59, 62] width 26 height 10
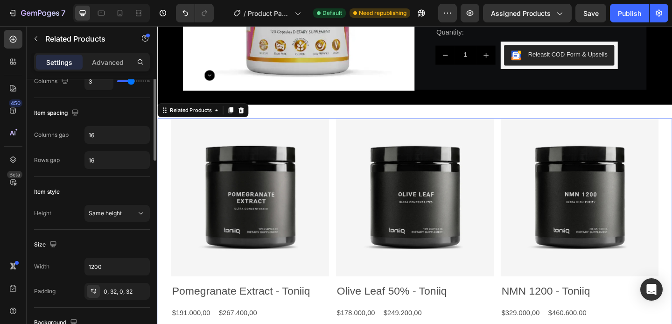
scroll to position [0, 0]
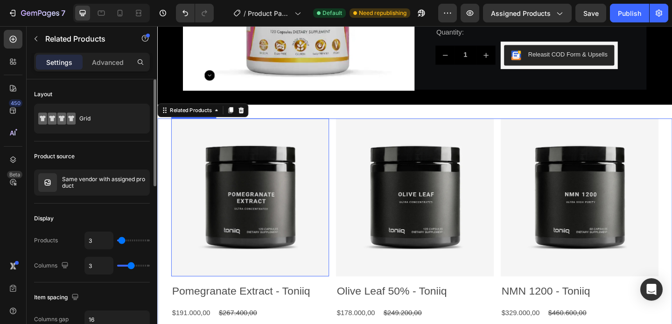
click at [271, 209] on img at bounding box center [258, 212] width 172 height 172
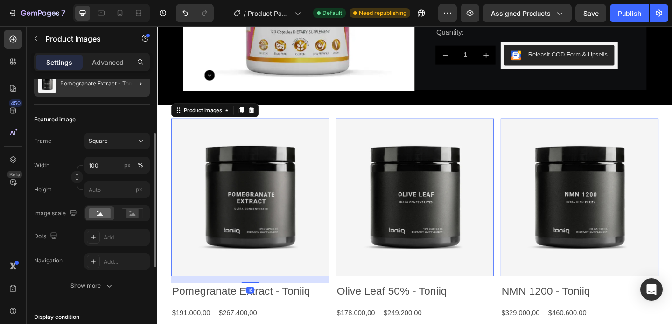
scroll to position [104, 0]
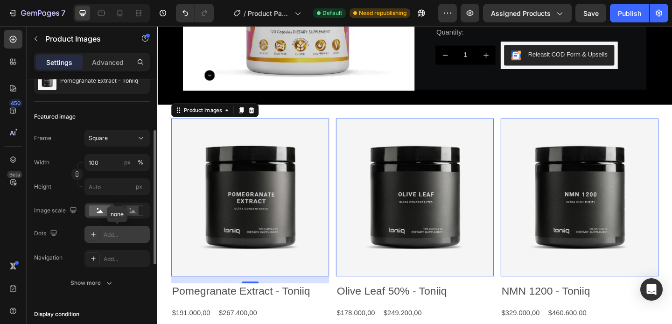
click at [108, 231] on div "Add..." at bounding box center [126, 234] width 44 height 8
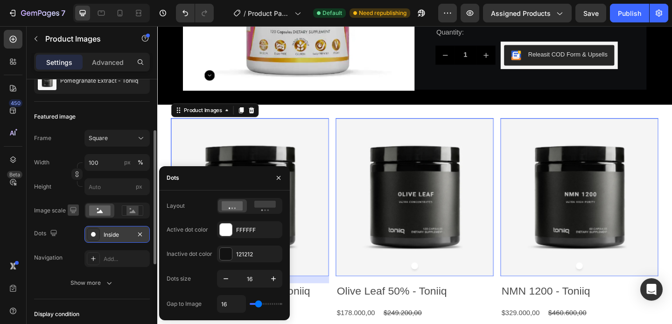
click at [74, 204] on button "button" at bounding box center [73, 209] width 11 height 11
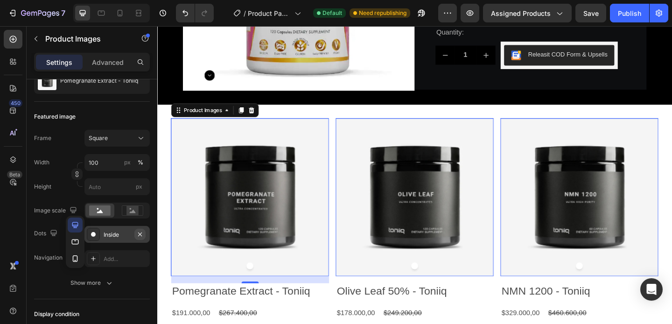
click at [144, 235] on button "button" at bounding box center [139, 234] width 11 height 11
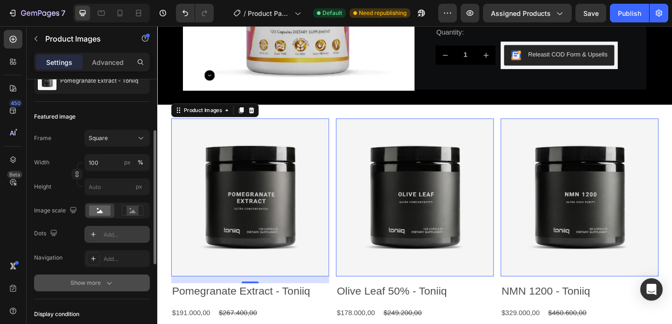
click at [99, 277] on button "Show more" at bounding box center [92, 282] width 116 height 17
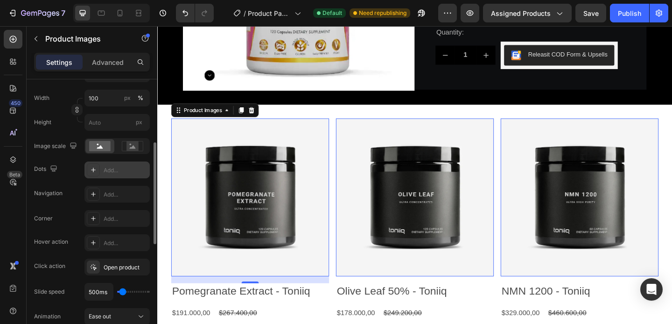
scroll to position [185, 0]
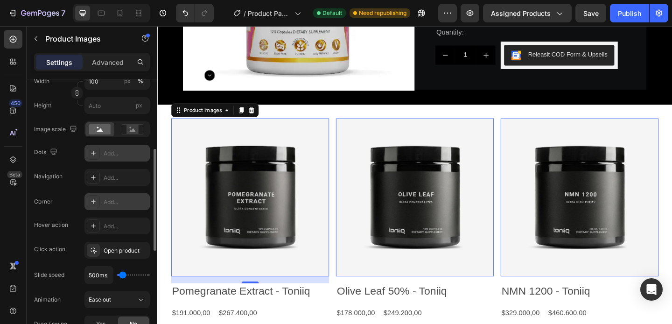
click at [95, 205] on icon at bounding box center [93, 201] width 7 height 7
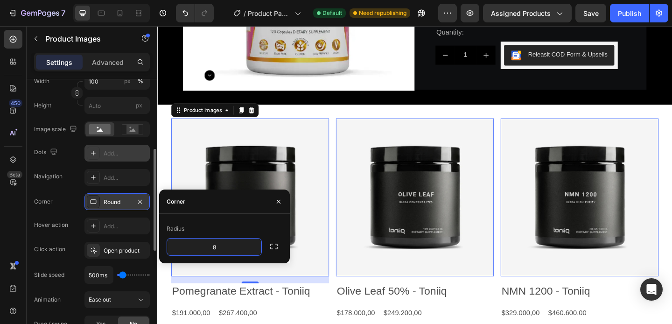
click at [70, 185] on div "Navigation Add..." at bounding box center [92, 177] width 116 height 17
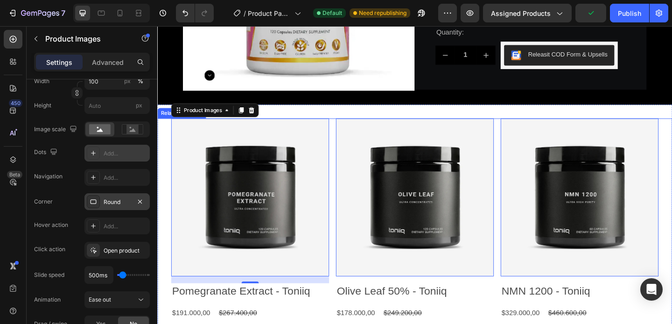
click at [163, 267] on div "Product Images 16 Pomegranate Extract - Toniiq Product Title $191.000,00 Produc…" at bounding box center [437, 276] width 560 height 301
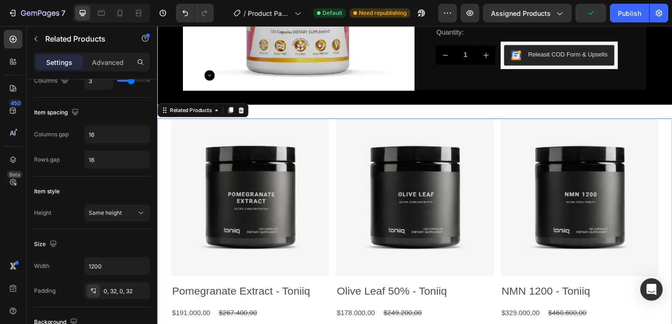
scroll to position [0, 0]
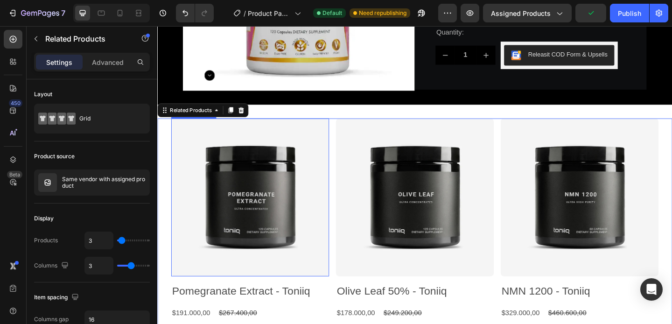
click at [194, 278] on img at bounding box center [258, 212] width 172 height 172
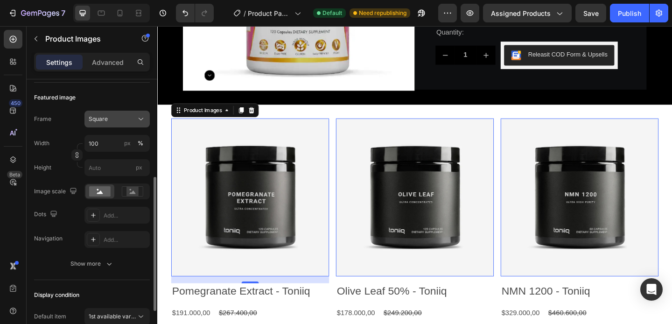
scroll to position [174, 0]
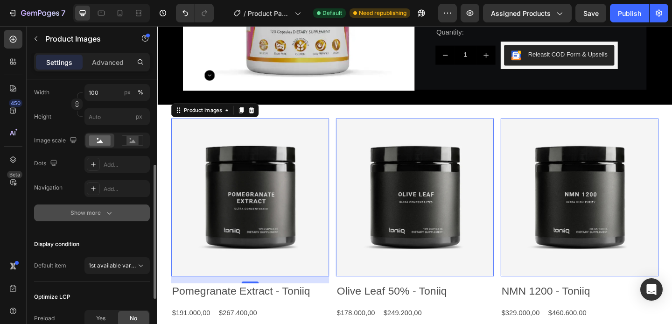
click at [105, 204] on button "Show more" at bounding box center [92, 212] width 116 height 17
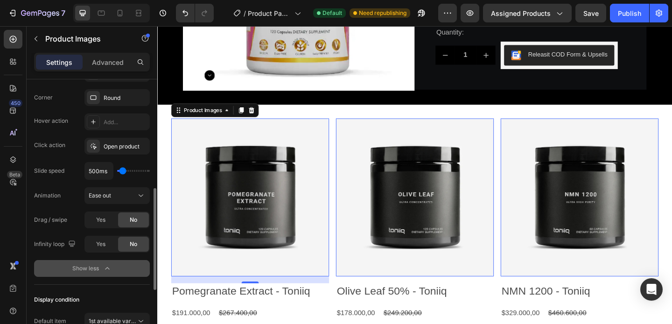
scroll to position [305, 0]
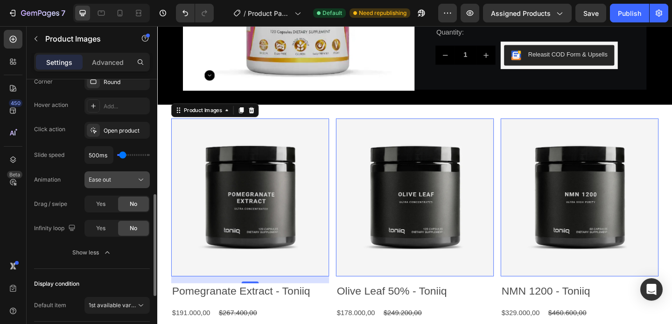
click at [127, 175] on div "Ease out" at bounding box center [113, 179] width 48 height 8
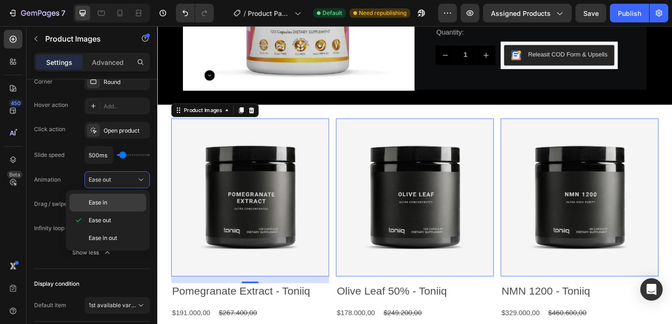
click at [115, 199] on p "Ease in" at bounding box center [115, 202] width 53 height 8
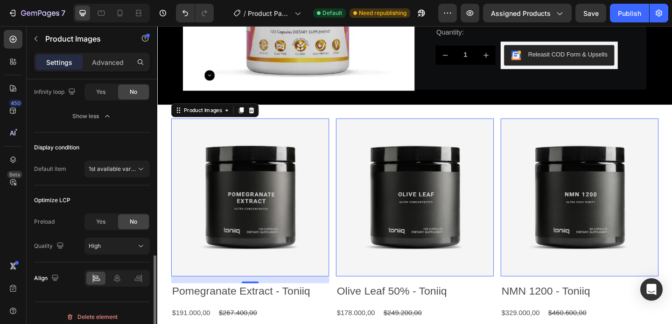
scroll to position [448, 0]
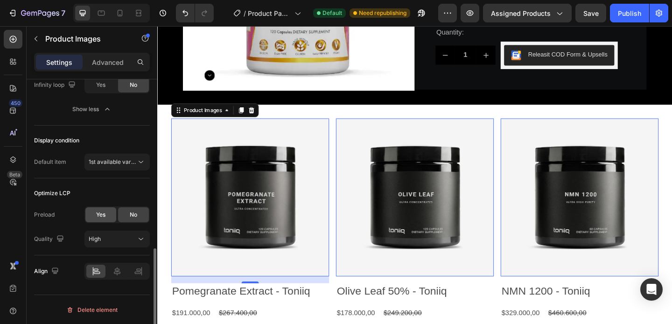
click at [102, 216] on span "Yes" at bounding box center [100, 214] width 9 height 8
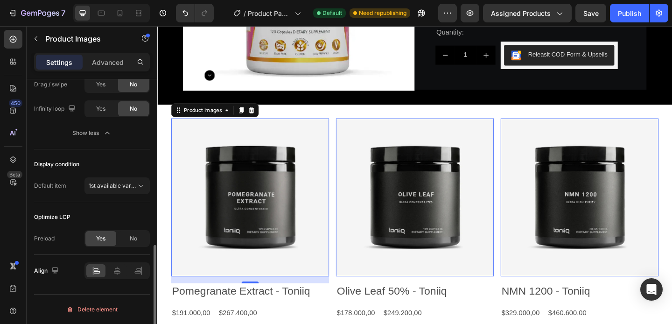
scroll to position [424, 0]
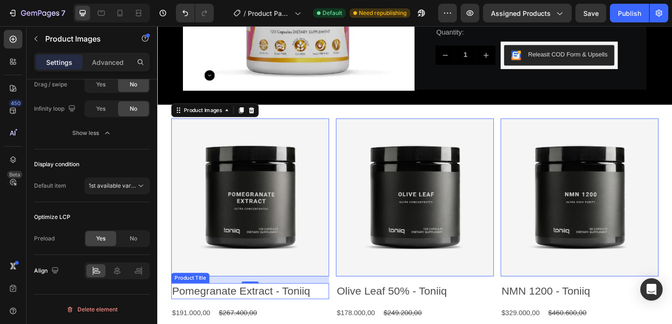
click at [223, 314] on h2 "Pomegranate Extract - Toniiq" at bounding box center [258, 314] width 172 height 17
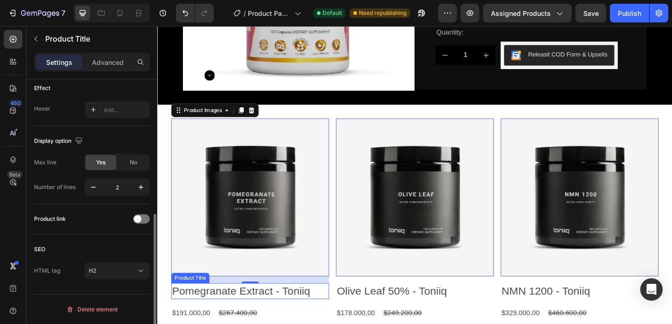
scroll to position [0, 0]
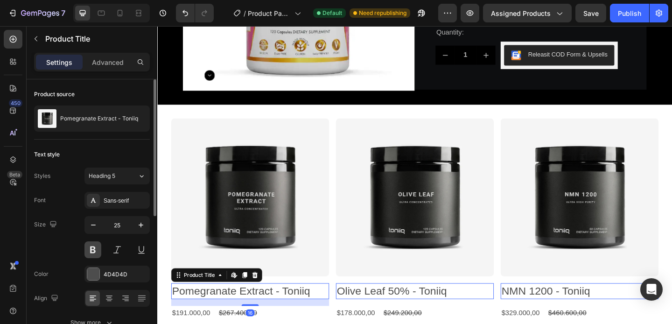
click at [92, 251] on button at bounding box center [92, 249] width 17 height 17
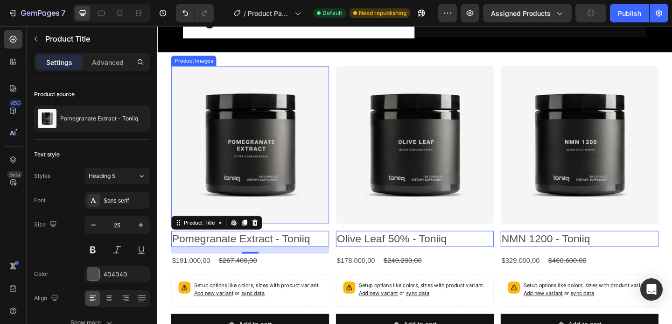
scroll to position [317, 0]
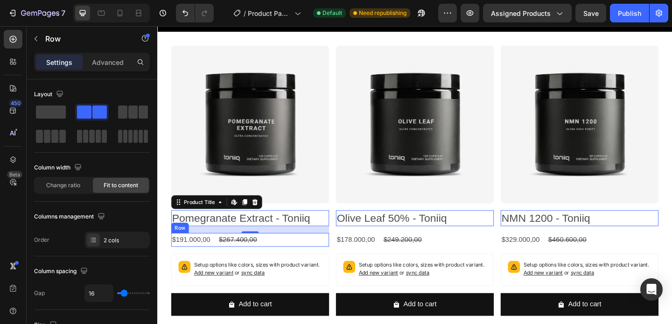
click at [280, 259] on div "$191.000,00 Product Price Product Price $267.400,00 Product Price Product Price…" at bounding box center [258, 258] width 172 height 15
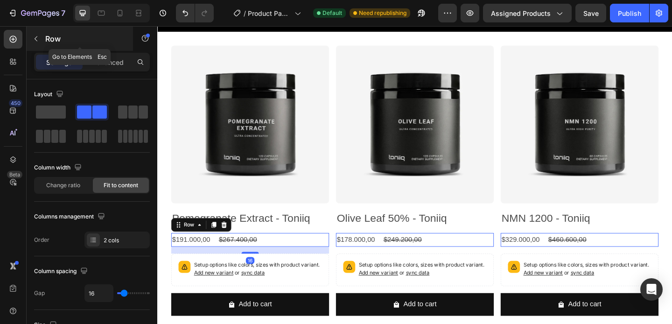
click at [40, 36] on button "button" at bounding box center [35, 38] width 15 height 15
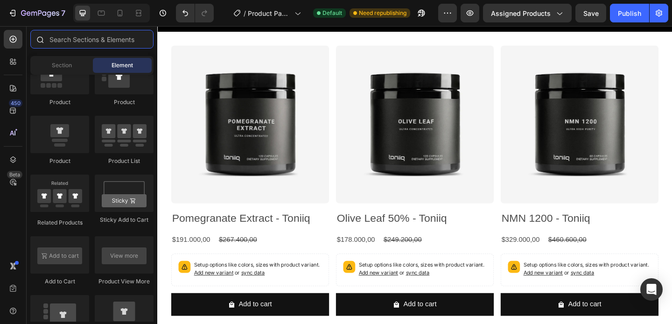
click at [57, 40] on input "text" at bounding box center [91, 39] width 123 height 19
type input "i"
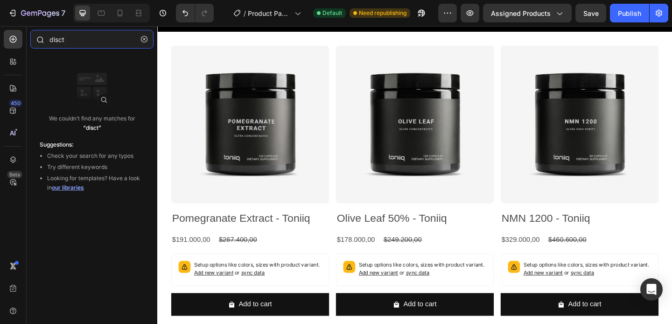
type input "disc"
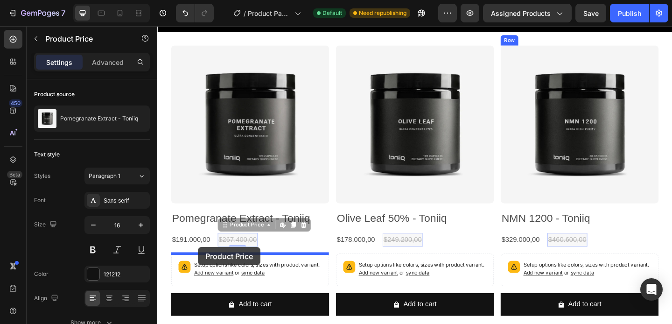
drag, startPoint x: 246, startPoint y: 257, endPoint x: 202, endPoint y: 266, distance: 44.7
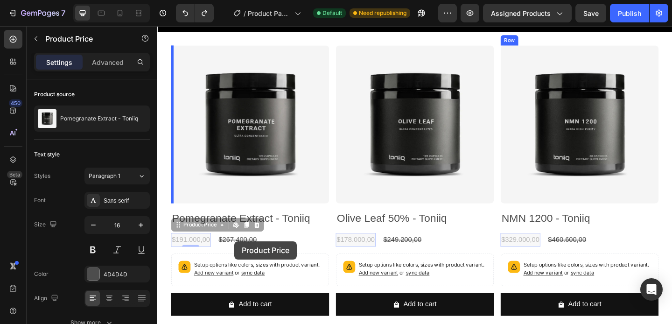
drag, startPoint x: 188, startPoint y: 262, endPoint x: 240, endPoint y: 259, distance: 51.8
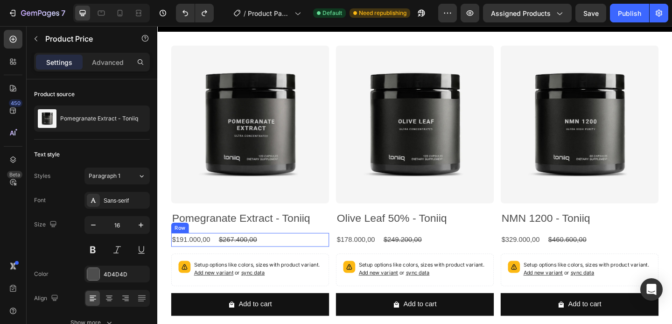
click at [288, 258] on div "$191.000,00 Product Price Product Price $267.400,00 Product Price Product Price…" at bounding box center [258, 258] width 172 height 15
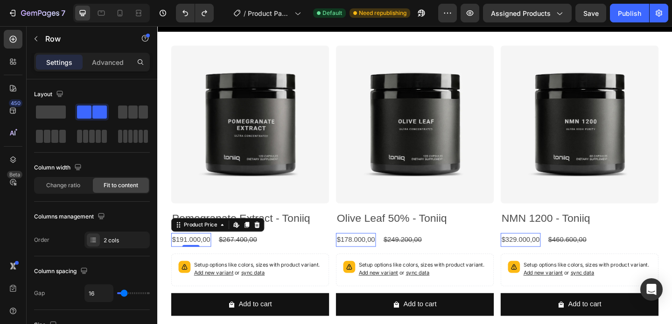
click at [185, 254] on div "$191.000,00" at bounding box center [193, 258] width 43 height 15
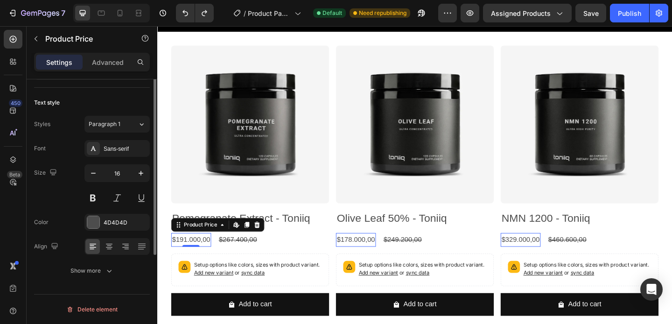
scroll to position [0, 0]
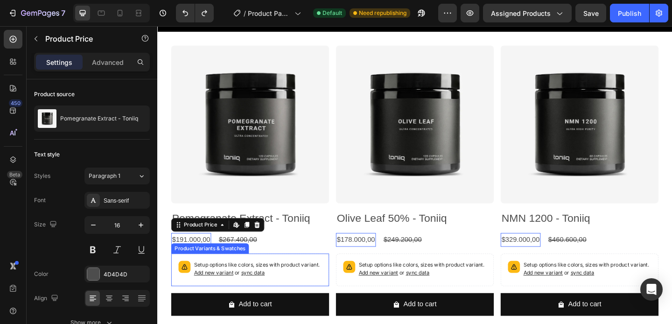
click at [257, 288] on p "Setup options like colors, sizes with product variant. Add new variant or sync …" at bounding box center [266, 290] width 139 height 18
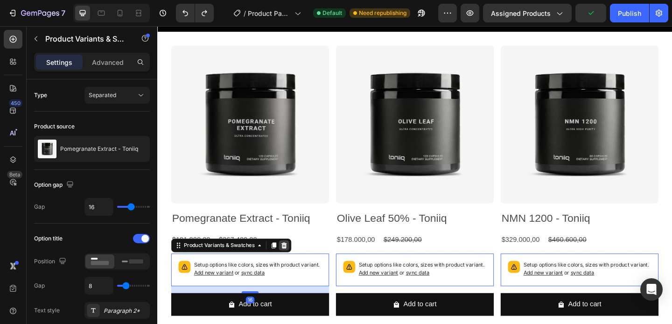
click at [297, 264] on icon at bounding box center [294, 264] width 7 height 7
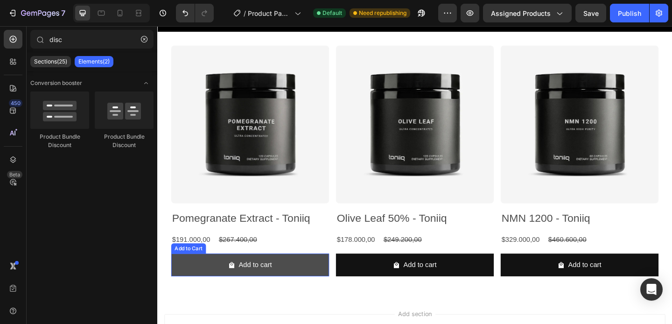
click at [305, 292] on button "Add to cart" at bounding box center [258, 285] width 172 height 25
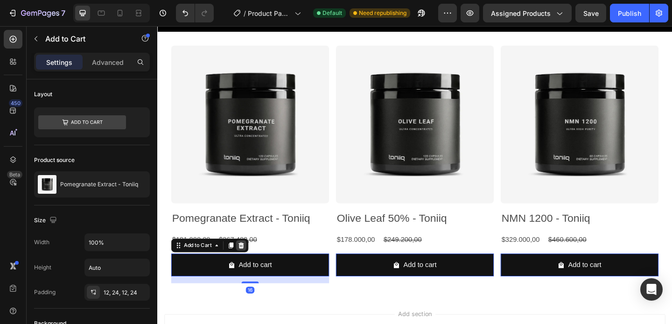
click at [250, 265] on icon at bounding box center [248, 264] width 6 height 7
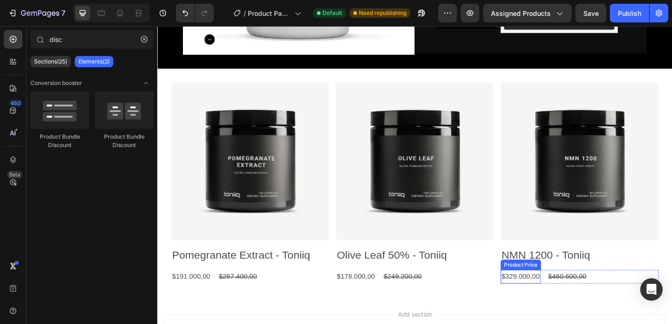
scroll to position [253, 0]
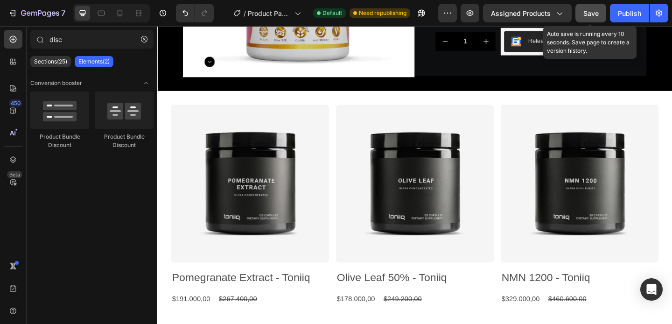
click at [593, 14] on span "Save" at bounding box center [590, 13] width 15 height 8
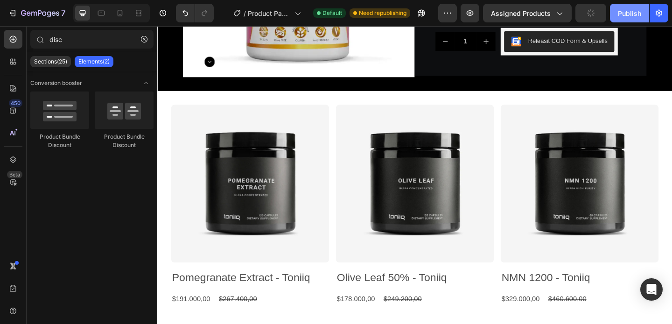
click at [622, 14] on div "Publish" at bounding box center [629, 13] width 23 height 10
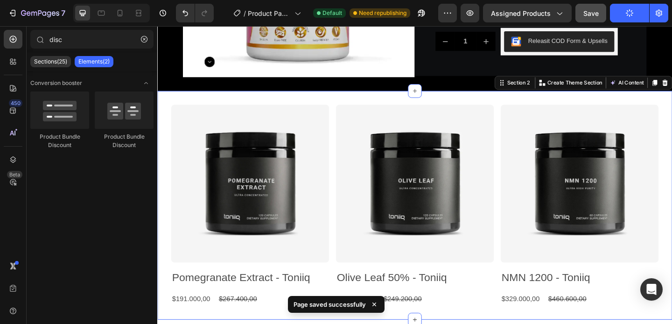
click at [303, 102] on div "Product Images Pomegranate Extract - Toniiq Product Title $191.000,00 Product P…" at bounding box center [437, 221] width 560 height 249
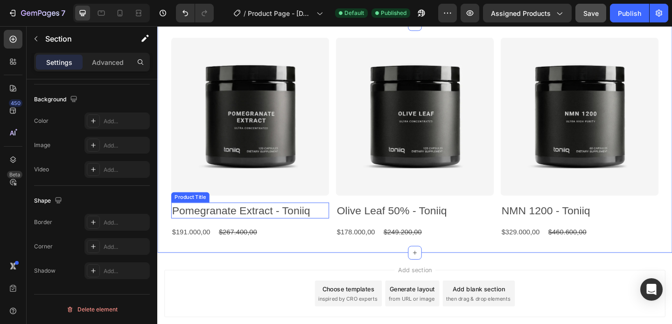
scroll to position [329, 0]
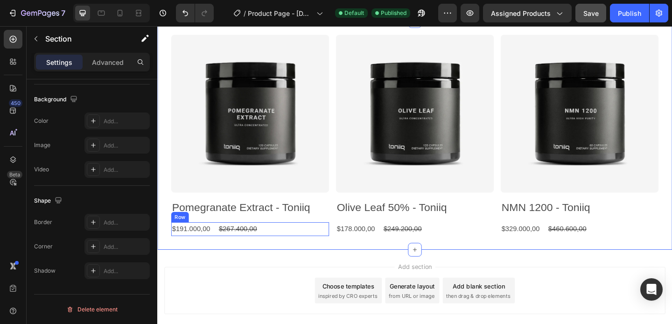
click at [280, 244] on div "$191.000,00 Product Price Product Price $267.400,00 Product Price Product Price…" at bounding box center [258, 246] width 172 height 15
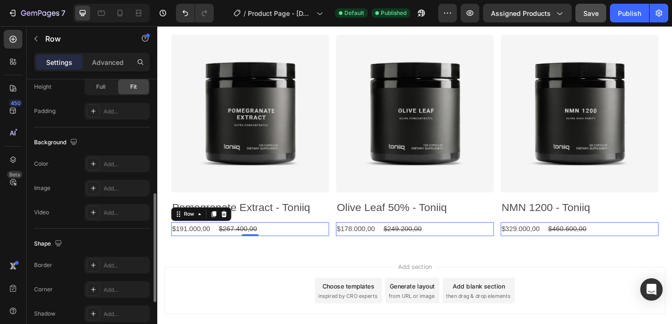
scroll to position [293, 0]
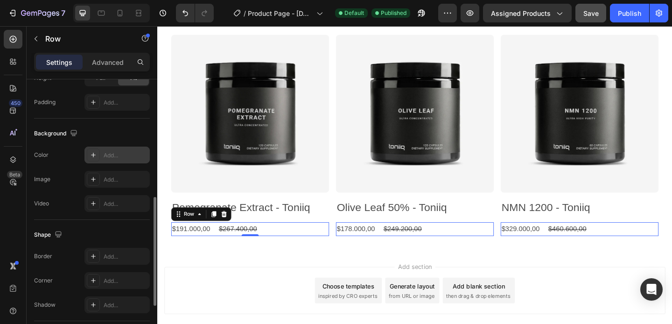
click at [92, 158] on icon at bounding box center [93, 154] width 7 height 7
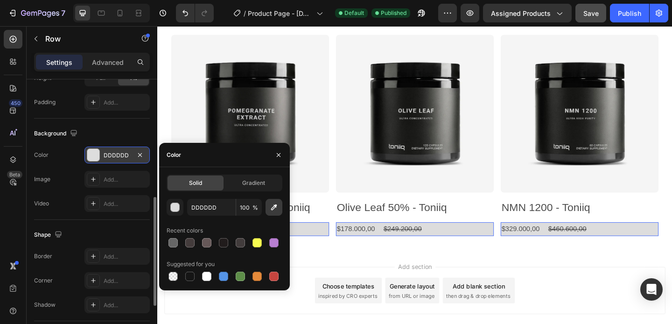
click at [277, 205] on icon "button" at bounding box center [273, 206] width 9 height 9
type input "F6F6F6"
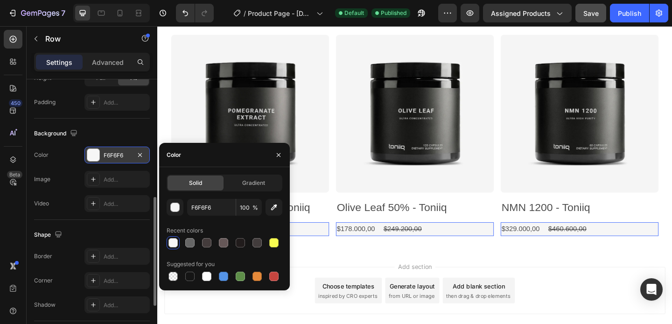
click at [62, 182] on div "Image Add..." at bounding box center [92, 179] width 116 height 17
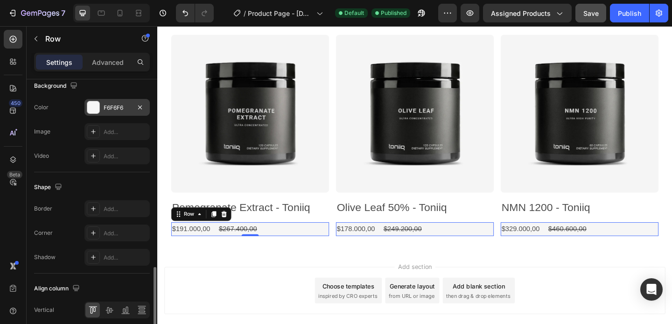
scroll to position [405, 0]
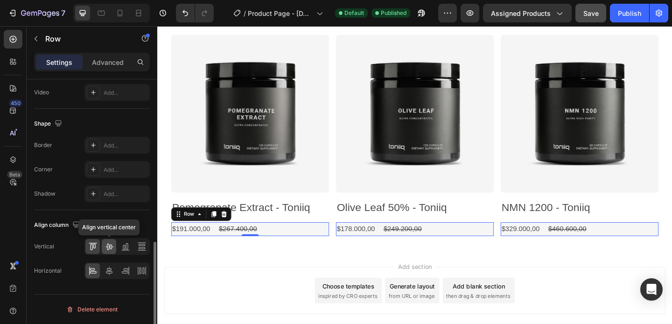
click at [110, 250] on icon at bounding box center [109, 246] width 9 height 9
click at [111, 271] on icon at bounding box center [109, 270] width 7 height 8
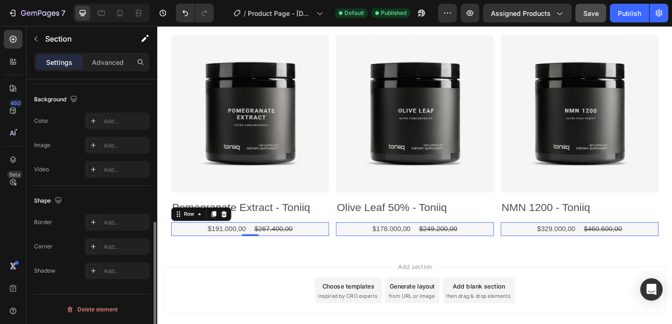
click at [342, 268] on div "Product Images Pomegranate Extract - Toniiq Product Title $191.000,00 Product P…" at bounding box center [437, 145] width 560 height 249
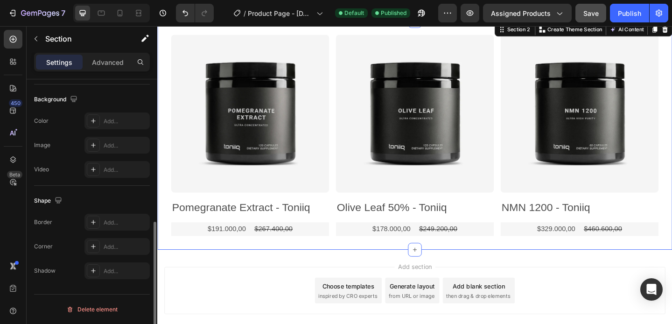
scroll to position [0, 0]
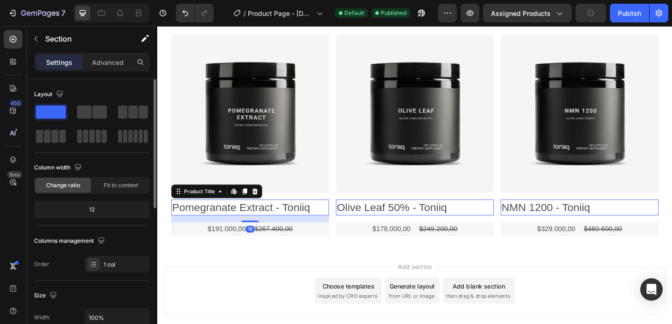
click at [306, 215] on h2 "Pomegranate Extract - Toniiq" at bounding box center [258, 223] width 172 height 17
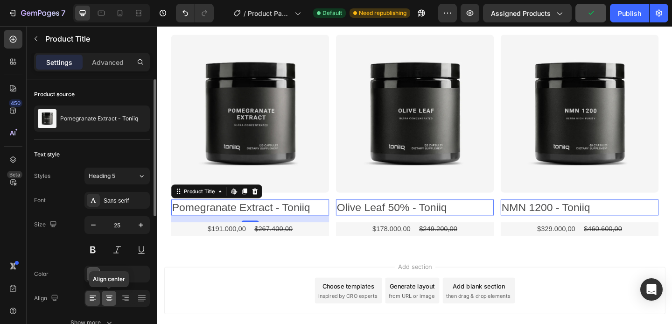
click at [106, 293] on div at bounding box center [109, 298] width 14 height 15
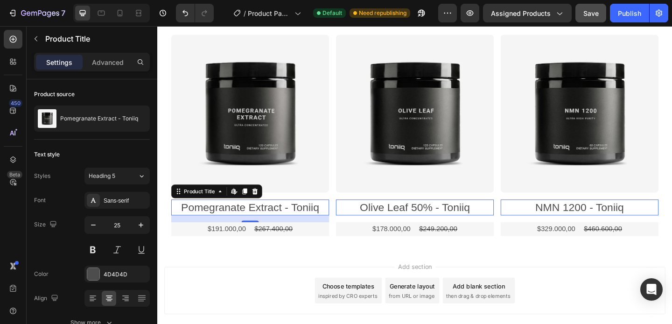
click at [386, 278] on div "Add section Choose templates inspired by CRO experts Generate layout from URL o…" at bounding box center [437, 326] width 560 height 115
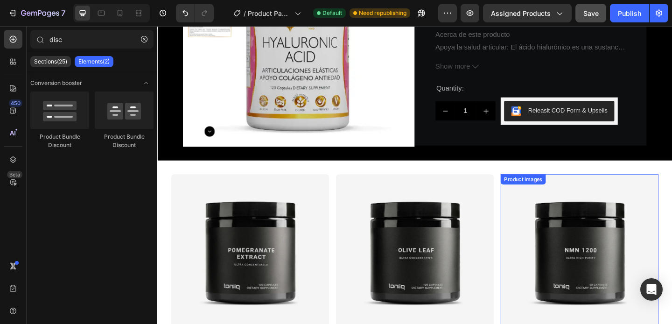
scroll to position [105, 0]
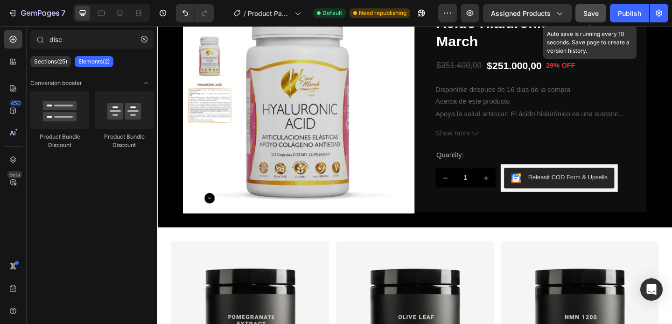
click at [590, 11] on span "Save" at bounding box center [590, 13] width 15 height 8
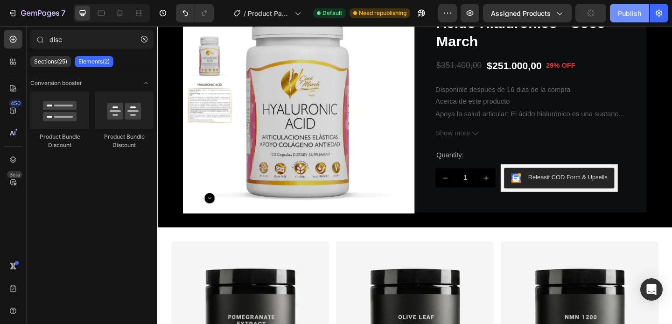
click at [619, 8] on div "Publish" at bounding box center [629, 13] width 23 height 10
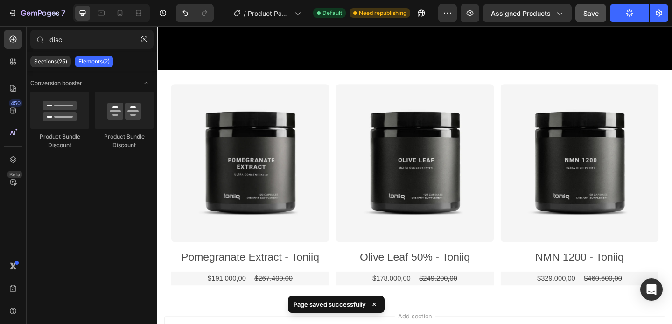
scroll to position [238, 0]
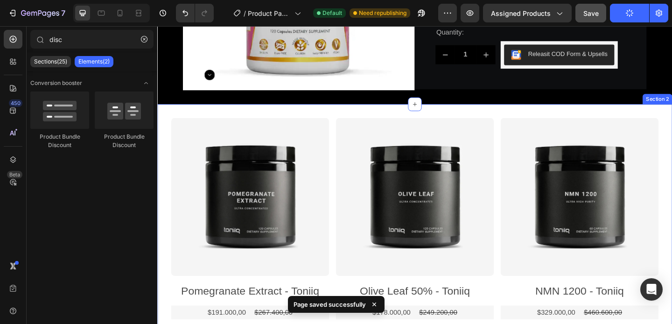
click at [487, 119] on div "Product Images Pomegranate Extract - Toniiq Product Title $191.000,00 Product P…" at bounding box center [437, 235] width 560 height 249
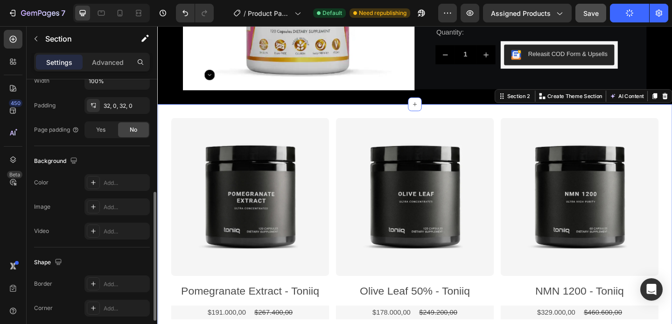
scroll to position [298, 0]
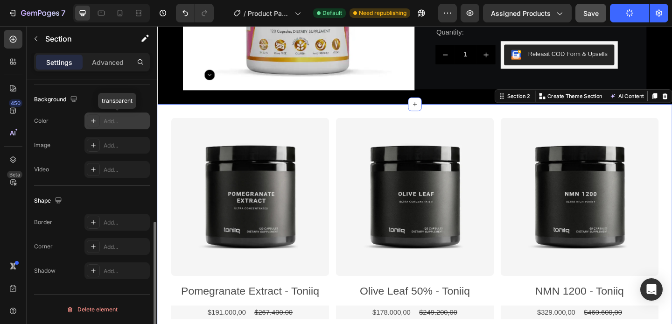
click at [88, 117] on div at bounding box center [93, 120] width 13 height 13
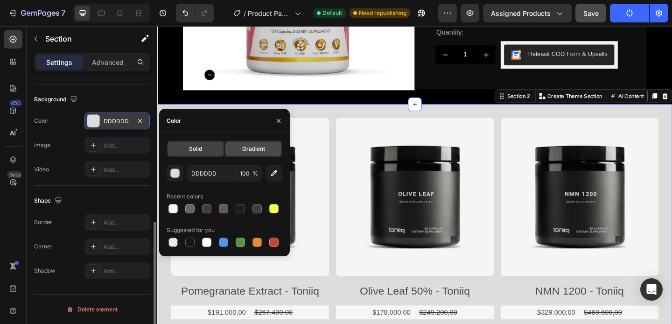
click at [247, 150] on span "Gradient" at bounding box center [253, 149] width 23 height 8
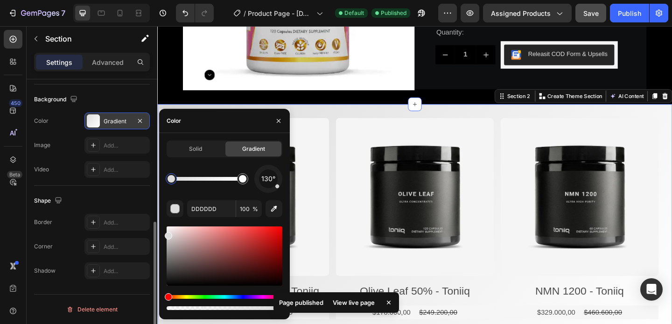
click at [172, 179] on div at bounding box center [170, 178] width 7 height 7
click at [174, 208] on div "button" at bounding box center [175, 208] width 9 height 9
click at [268, 210] on button "button" at bounding box center [273, 208] width 17 height 17
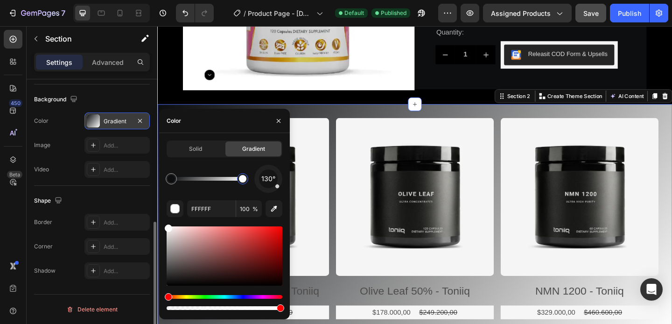
click at [243, 177] on div at bounding box center [242, 178] width 7 height 7
click at [272, 209] on icon "button" at bounding box center [273, 208] width 9 height 9
drag, startPoint x: 169, startPoint y: 231, endPoint x: 153, endPoint y: 223, distance: 18.6
click at [153, 223] on div "450 Beta disc Sections(25) Elements(2) Conversion booster Product Bundle Discou…" at bounding box center [78, 175] width 157 height 298
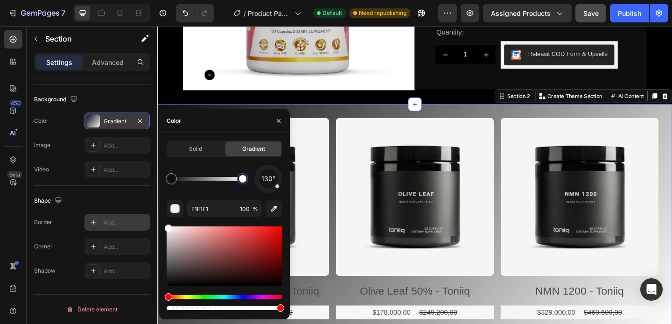
type input "FFFFFF"
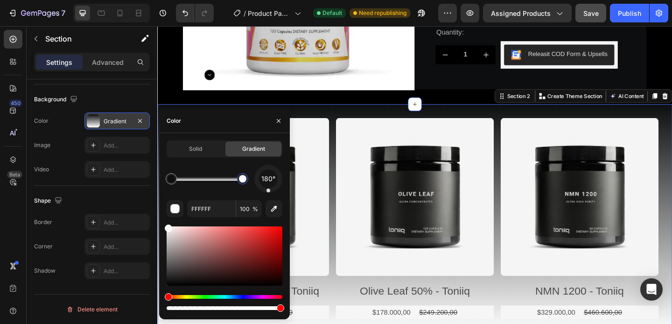
drag, startPoint x: 276, startPoint y: 189, endPoint x: 268, endPoint y: 192, distance: 8.0
click at [268, 192] on div at bounding box center [268, 179] width 28 height 28
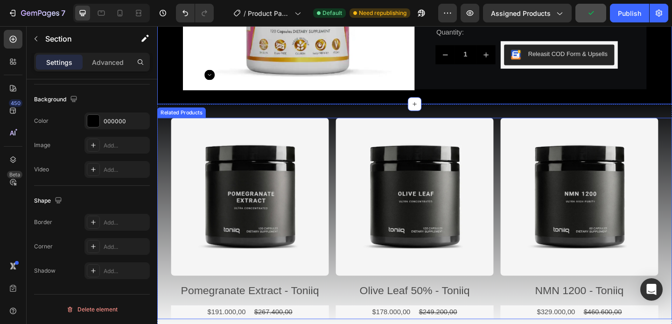
click at [671, 256] on div "Product Images Pomegranate Extract - Toniiq Product Title $191.000,00 Product P…" at bounding box center [437, 235] width 560 height 219
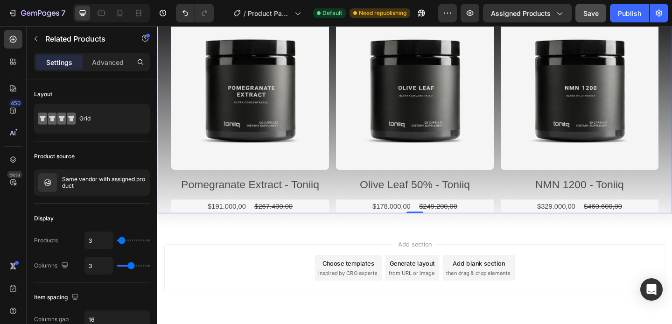
scroll to position [356, 0]
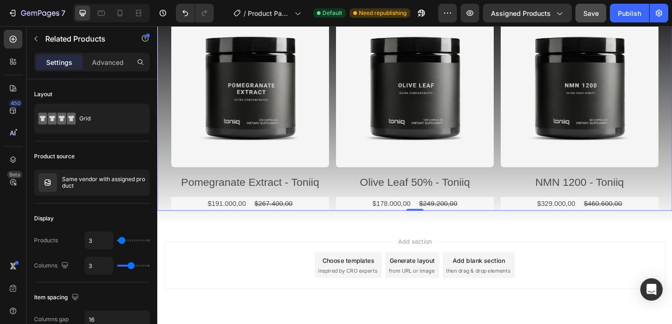
click at [671, 264] on div "Add section Choose templates inspired by CRO experts Generate layout from URL o…" at bounding box center [437, 285] width 545 height 51
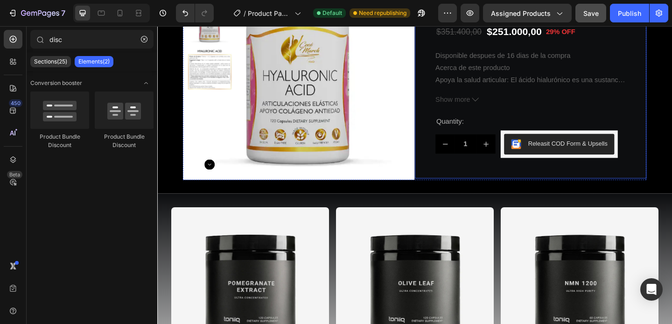
scroll to position [27, 0]
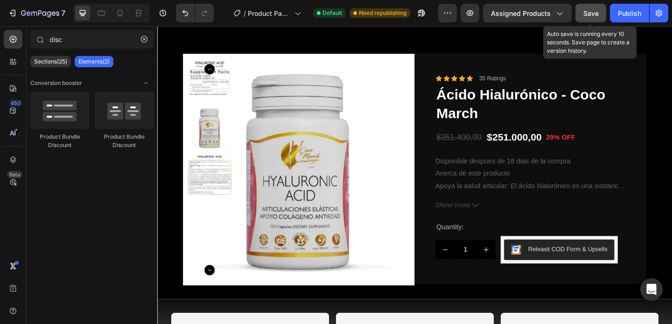
click at [594, 9] on span "Save" at bounding box center [590, 13] width 15 height 8
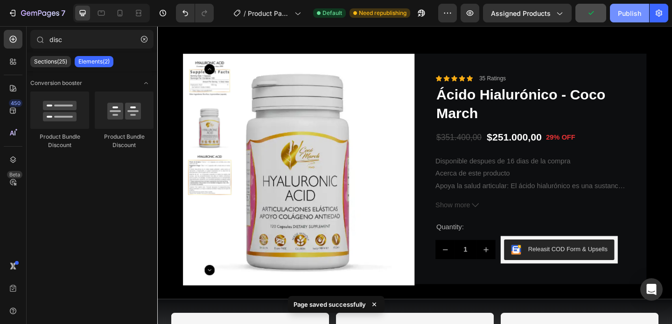
click at [618, 13] on div "Publish" at bounding box center [629, 13] width 23 height 10
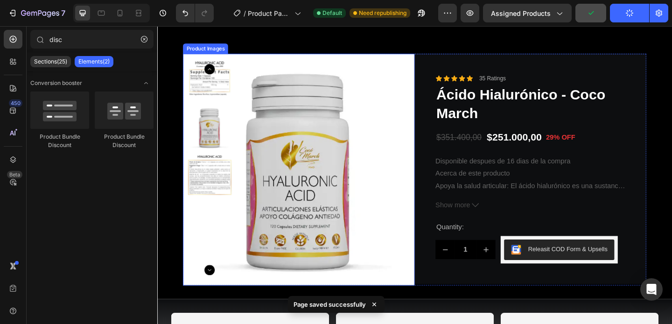
click at [337, 160] on img at bounding box center [311, 182] width 252 height 252
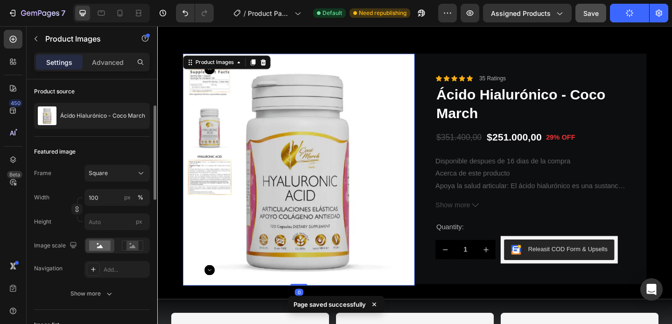
scroll to position [70, 0]
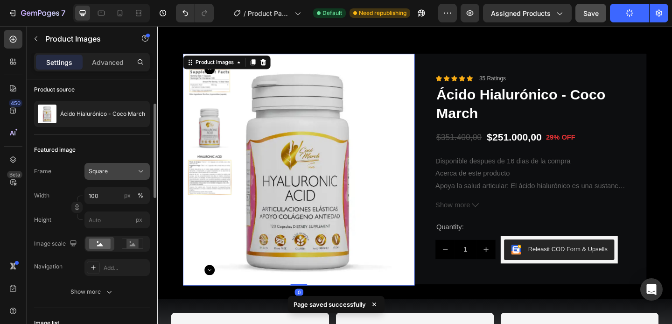
click at [113, 167] on div "Square" at bounding box center [112, 171] width 46 height 8
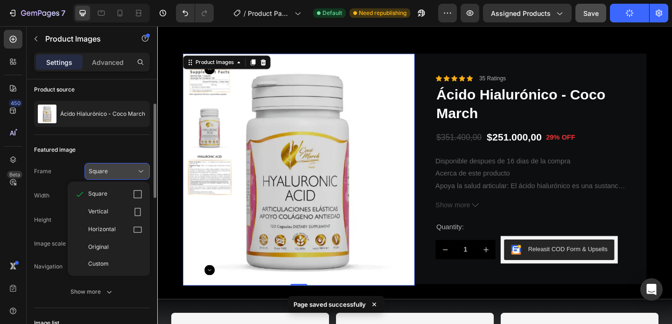
click at [113, 167] on div "Square" at bounding box center [112, 171] width 46 height 8
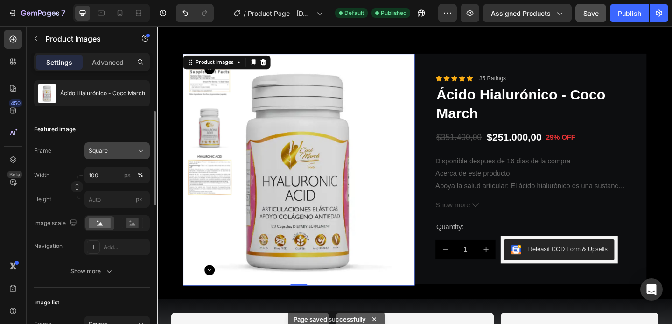
scroll to position [92, 0]
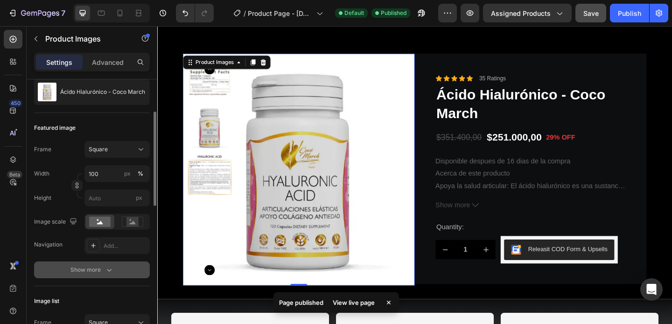
click at [75, 268] on div "Show more" at bounding box center [91, 269] width 43 height 9
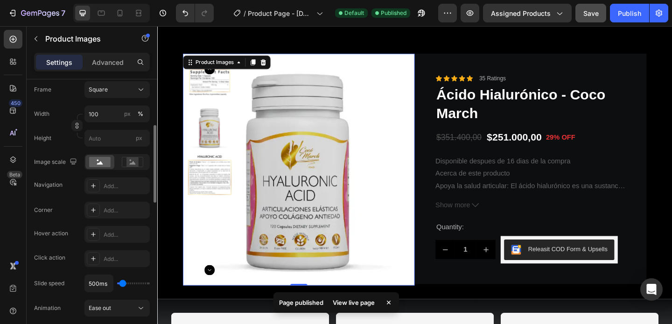
scroll to position [154, 0]
click at [97, 209] on div at bounding box center [93, 208] width 13 height 13
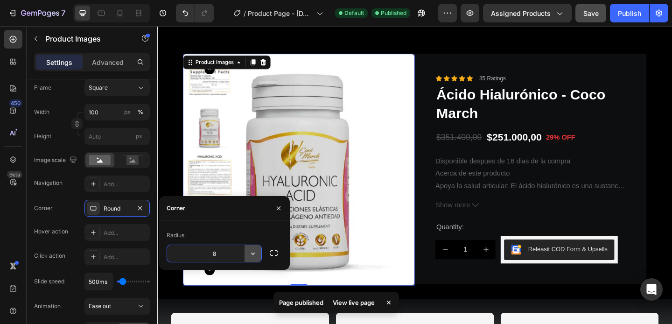
click at [255, 253] on icon "button" at bounding box center [252, 253] width 9 height 9
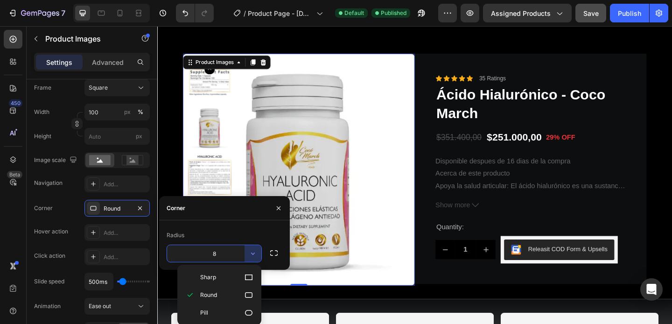
click at [218, 250] on input "8" at bounding box center [214, 253] width 94 height 17
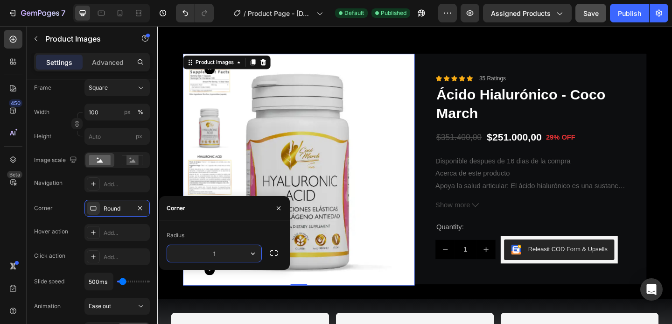
type input "15"
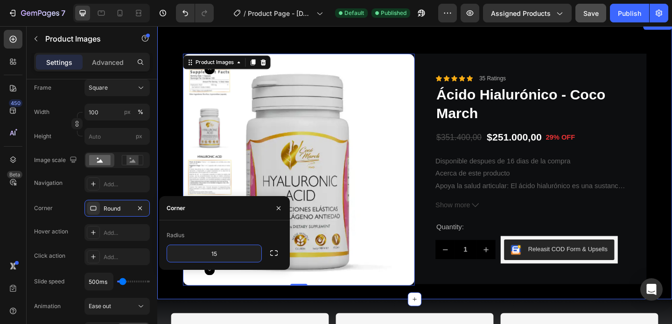
click at [562, 55] on div "Product Images 0 Icon Icon Icon Icon Icon Icon List 35 Ratings Text Block Row Á…" at bounding box center [437, 171] width 560 height 304
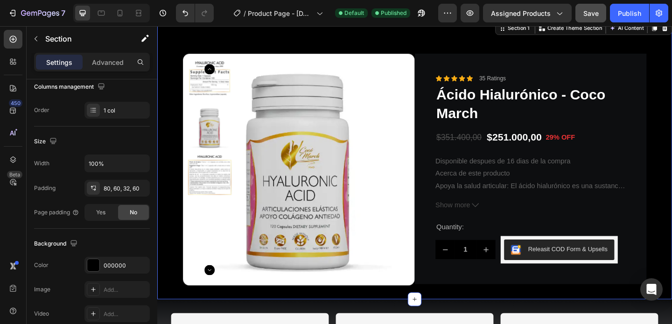
scroll to position [0, 0]
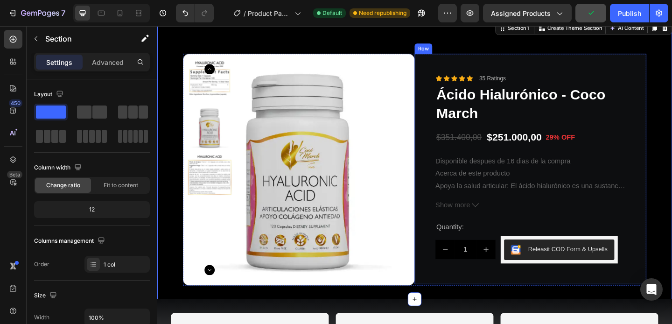
click at [480, 68] on div "Icon Icon Icon Icon Icon Icon List 35 Ratings Text Block Row Ácido Hialurónico …" at bounding box center [563, 181] width 252 height 251
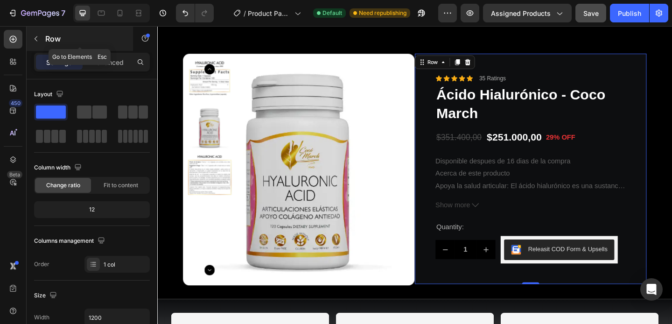
click at [33, 35] on icon "button" at bounding box center [35, 38] width 7 height 7
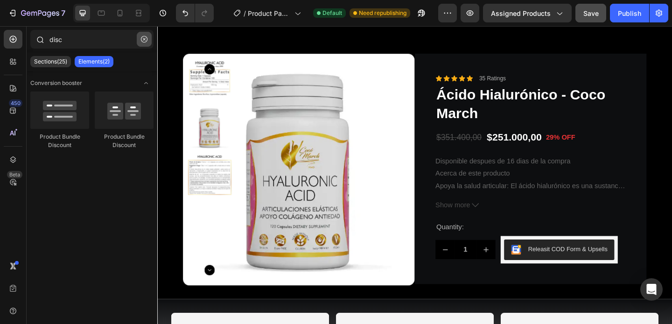
click at [141, 42] on button "button" at bounding box center [144, 39] width 15 height 15
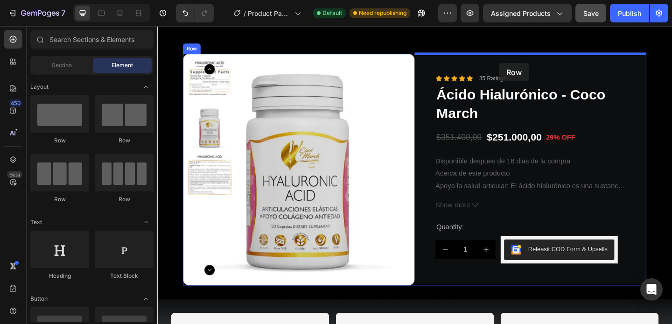
drag, startPoint x: 219, startPoint y: 135, endPoint x: 529, endPoint y: 66, distance: 317.4
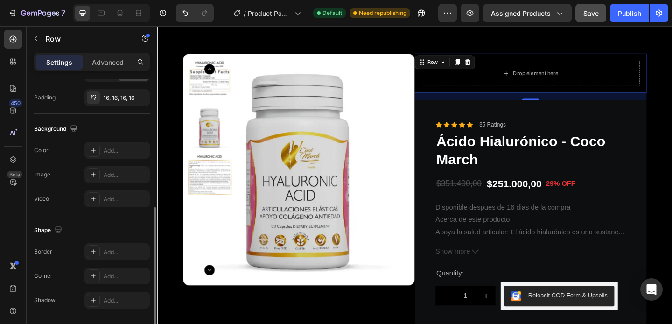
scroll to position [298, 0]
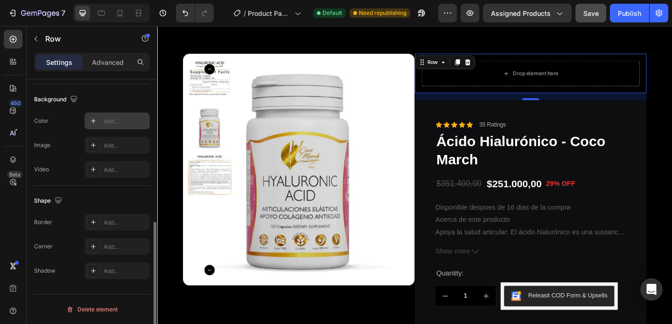
click at [91, 123] on icon at bounding box center [93, 120] width 7 height 7
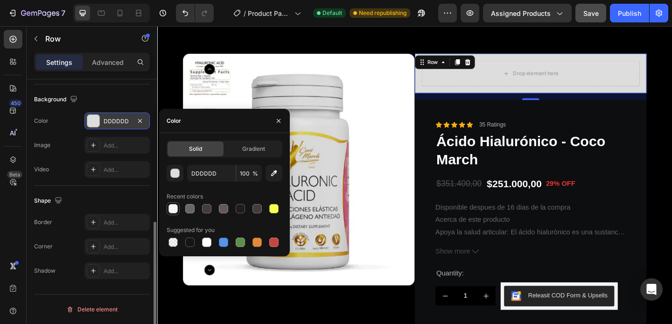
click at [173, 209] on div at bounding box center [172, 208] width 9 height 9
type input "F6F6F6"
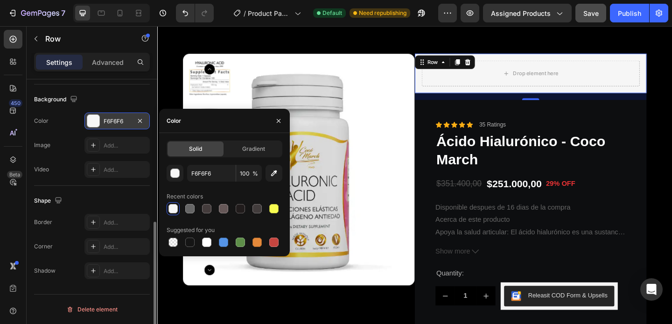
click at [88, 187] on div "Shape Border Add... Corner Add... Shadow Add..." at bounding box center [92, 236] width 116 height 101
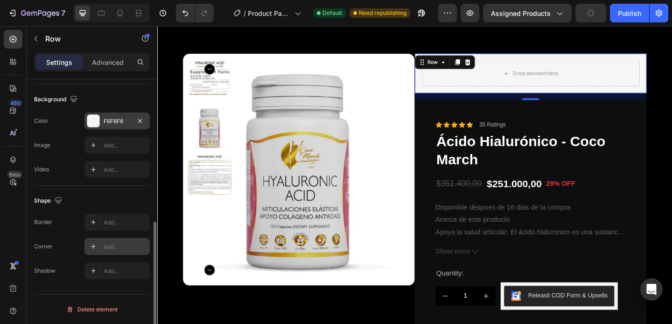
click at [91, 248] on icon at bounding box center [93, 246] width 7 height 7
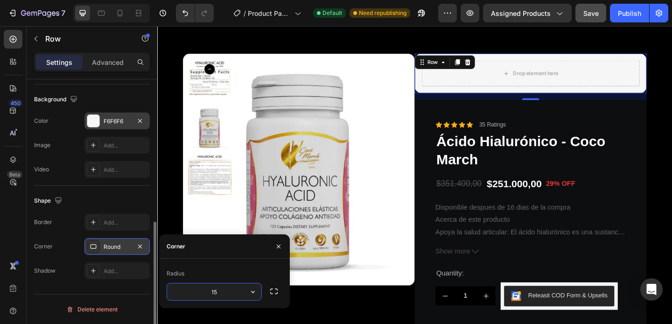
type input "15"
click at [464, 105] on div "16" at bounding box center [563, 102] width 252 height 7
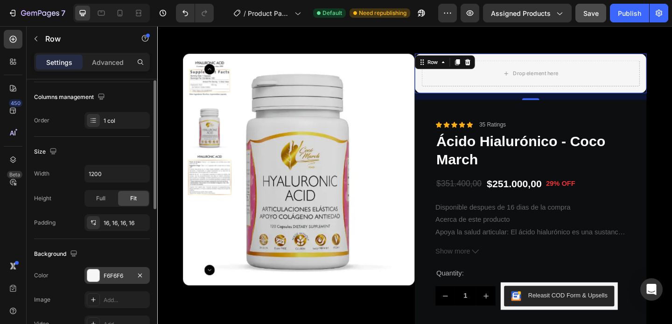
scroll to position [0, 0]
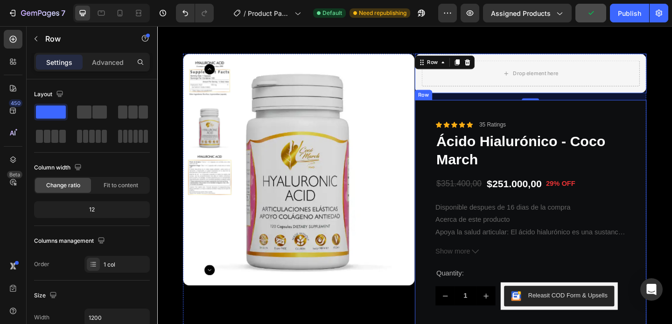
click at [446, 113] on div "Icon Icon Icon Icon Icon Icon List 35 Ratings Text Block Row Ácido Hialurónico …" at bounding box center [563, 231] width 252 height 251
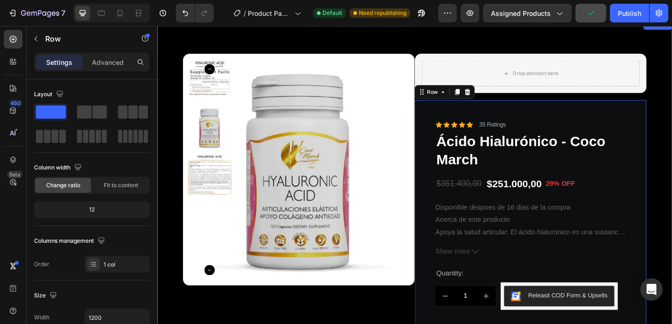
click at [388, 64] on img at bounding box center [311, 182] width 252 height 252
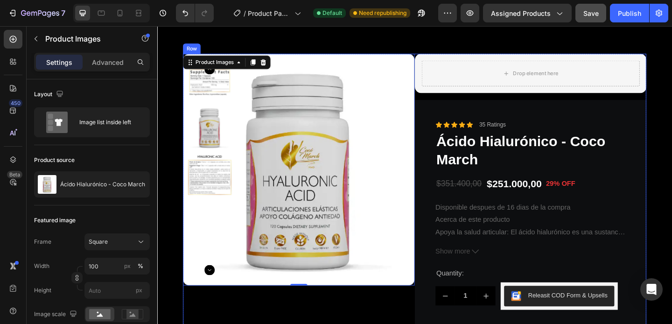
click at [456, 104] on div "Drop element here Row Icon Icon Icon Icon Icon Icon List 35 Ratings Text Block …" at bounding box center [563, 206] width 252 height 301
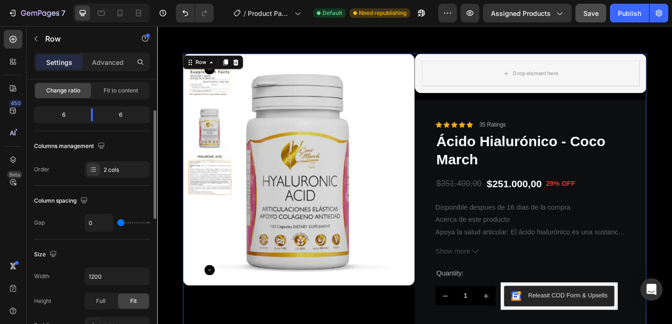
scroll to position [99, 0]
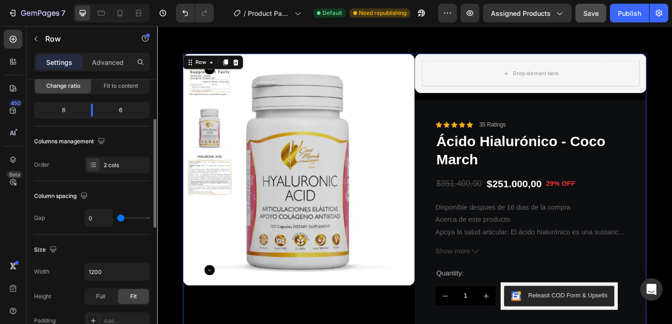
type input "8"
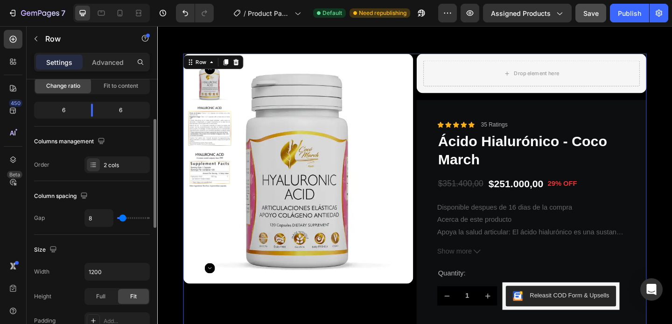
type input "11"
type input "12"
type input "13"
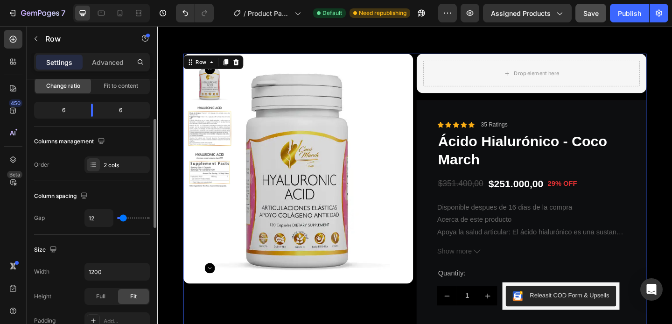
type input "13"
type input "14"
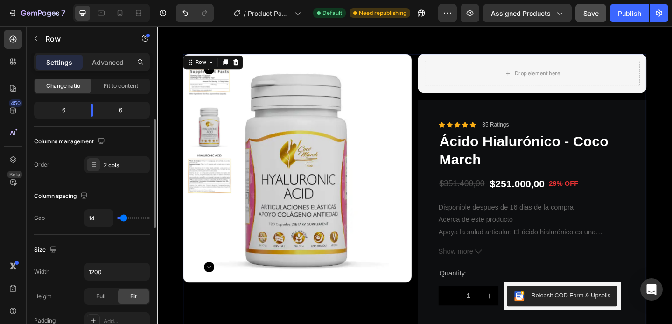
type input "15"
click at [124, 219] on input "range" at bounding box center [133, 218] width 33 height 2
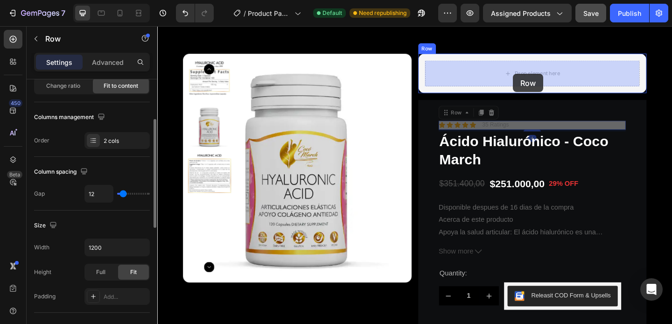
drag, startPoint x: 554, startPoint y: 132, endPoint x: 544, endPoint y: 78, distance: 54.5
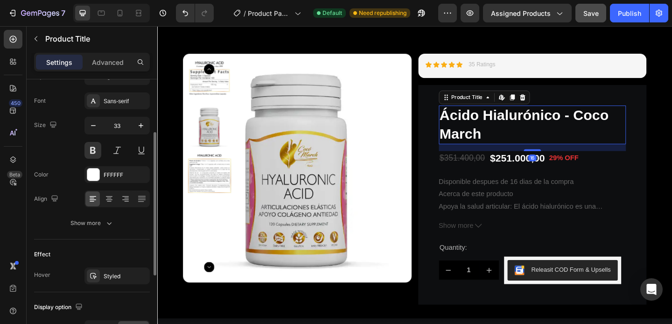
scroll to position [0, 0]
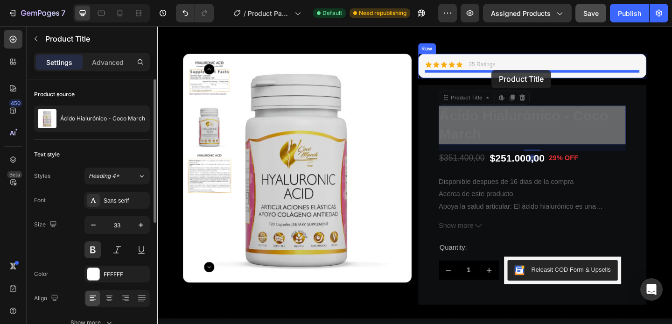
drag, startPoint x: 534, startPoint y: 126, endPoint x: 521, endPoint y: 74, distance: 53.4
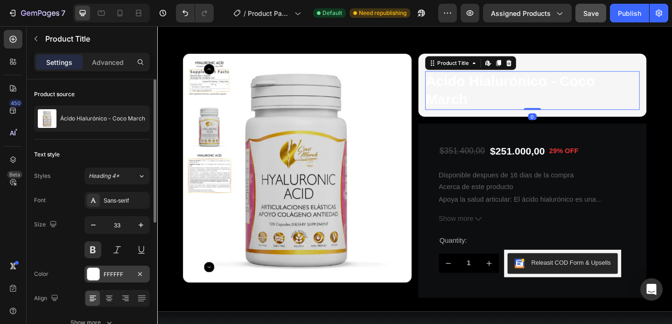
click at [91, 275] on div at bounding box center [93, 274] width 12 height 12
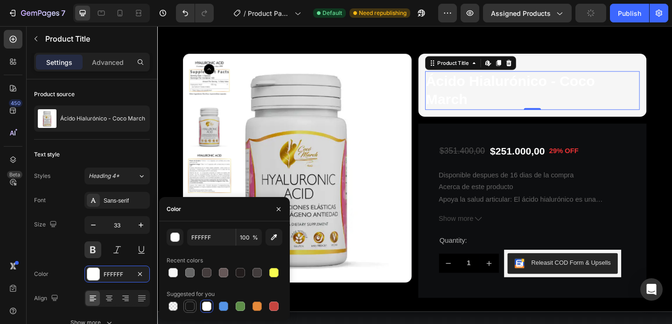
click at [188, 309] on div at bounding box center [189, 305] width 9 height 9
type input "151515"
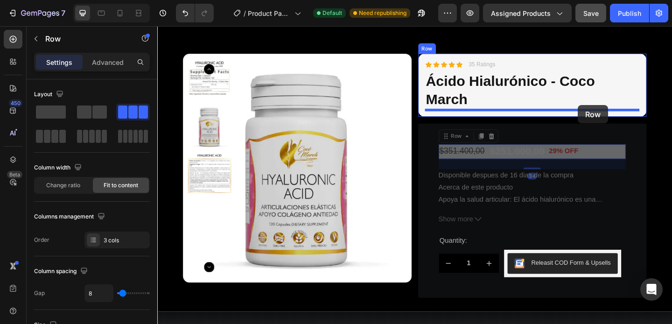
drag, startPoint x: 632, startPoint y: 161, endPoint x: 614, endPoint y: 112, distance: 51.9
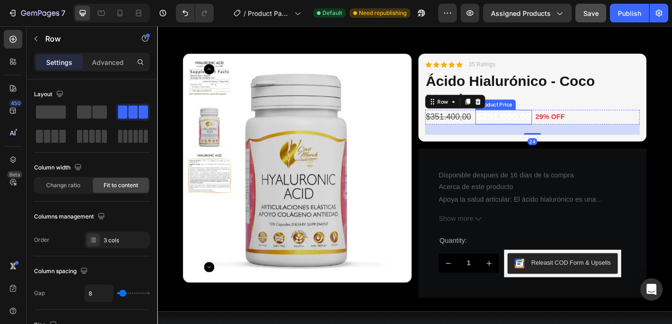
click at [532, 123] on div "$251.000,00" at bounding box center [534, 125] width 62 height 16
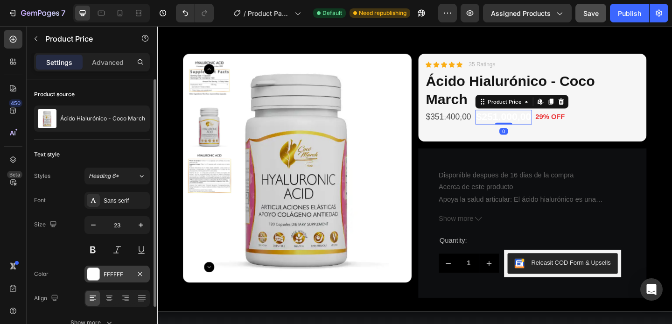
click at [96, 268] on div at bounding box center [93, 274] width 12 height 12
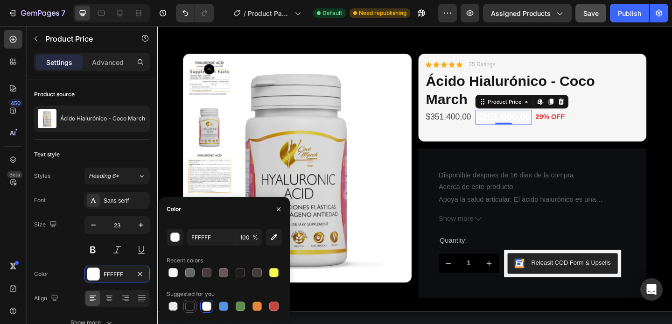
click at [195, 308] on div at bounding box center [189, 305] width 11 height 11
type input "151515"
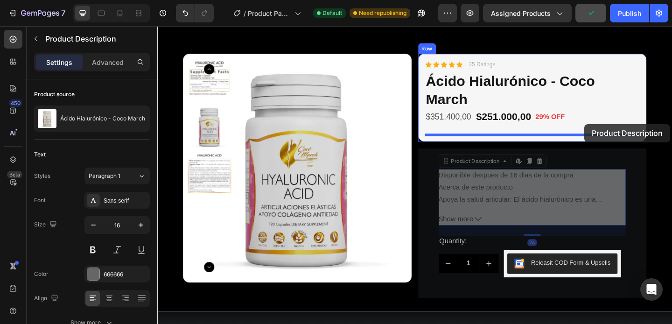
drag, startPoint x: 634, startPoint y: 198, endPoint x: 621, endPoint y: 133, distance: 66.4
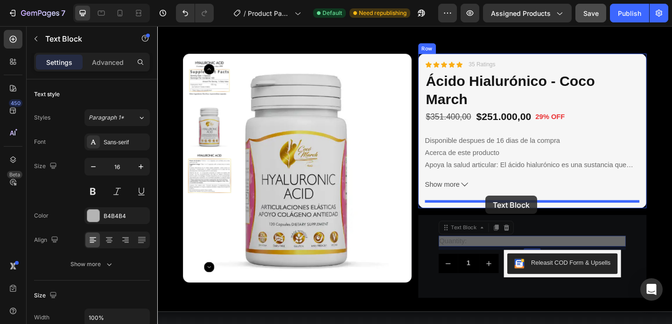
drag, startPoint x: 516, startPoint y: 261, endPoint x: 514, endPoint y: 210, distance: 50.4
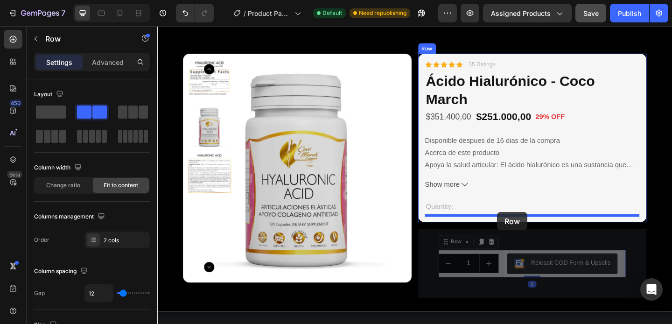
drag, startPoint x: 530, startPoint y: 276, endPoint x: 527, endPoint y: 228, distance: 47.7
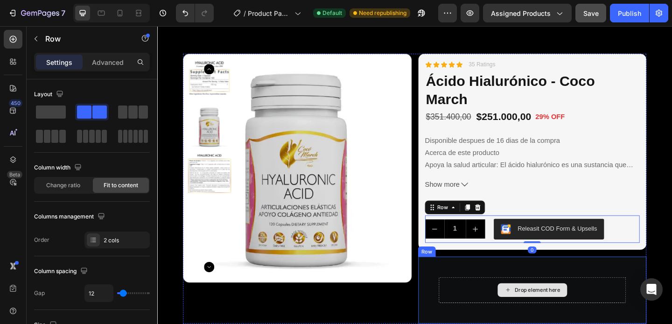
click at [639, 309] on div "Drop element here" at bounding box center [565, 313] width 204 height 28
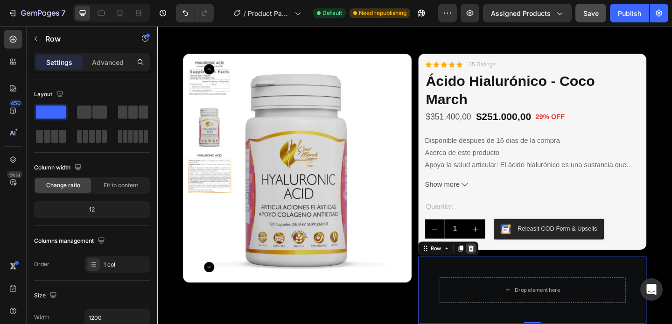
click at [496, 267] on icon at bounding box center [498, 267] width 6 height 7
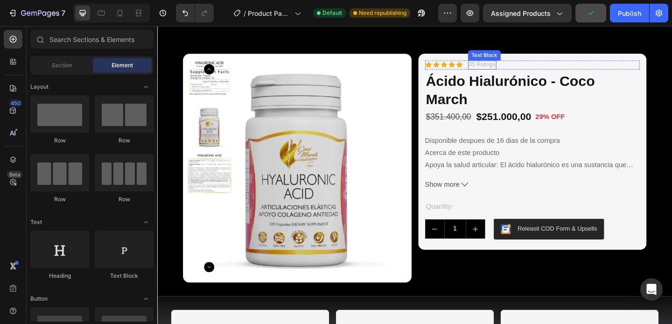
click at [510, 68] on p "35 Ratings" at bounding box center [510, 68] width 29 height 8
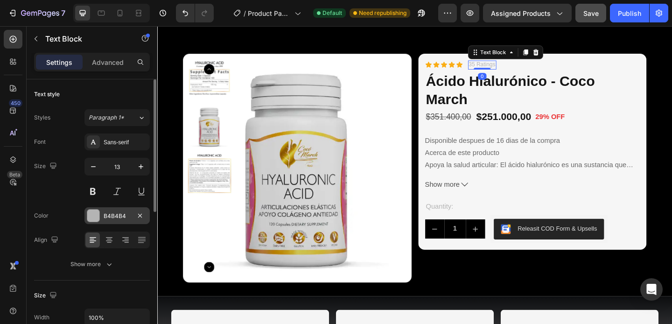
click at [101, 210] on div "B4B4B4" at bounding box center [116, 215] width 65 height 17
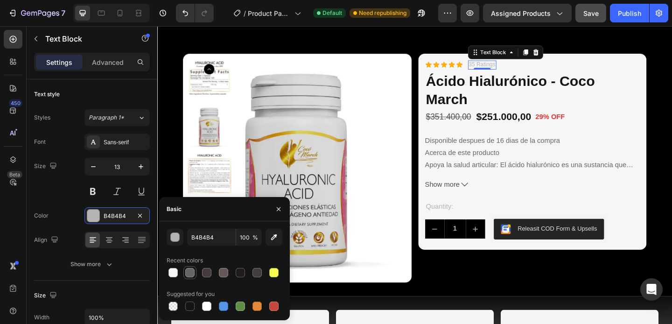
click at [192, 274] on div at bounding box center [189, 272] width 9 height 9
type input "666666"
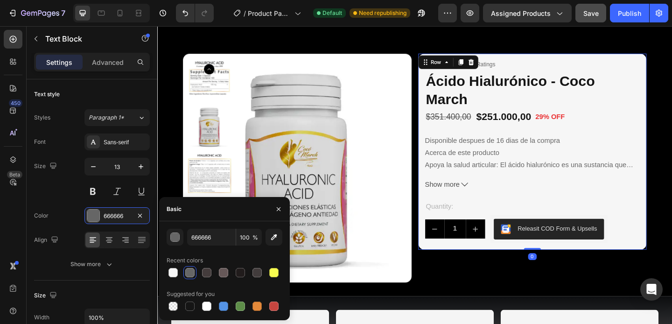
click at [654, 62] on div "Icon Icon Icon Icon Icon Icon List 35 Ratings Text Block Row Ácido Hialurónico …" at bounding box center [565, 162] width 249 height 213
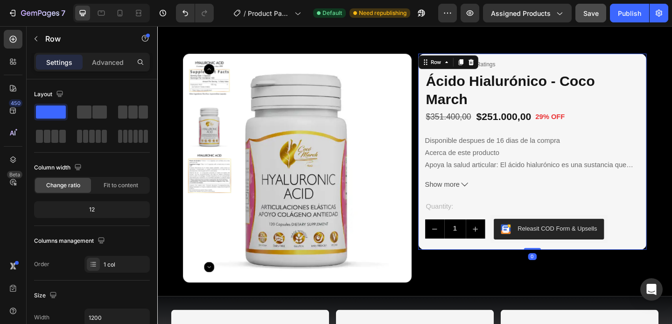
click at [654, 62] on div "Icon Icon Icon Icon Icon Icon List 35 Ratings Text Block Row Ácido Hialurónico …" at bounding box center [565, 162] width 249 height 213
click at [118, 63] on p "Advanced" at bounding box center [108, 62] width 32 height 10
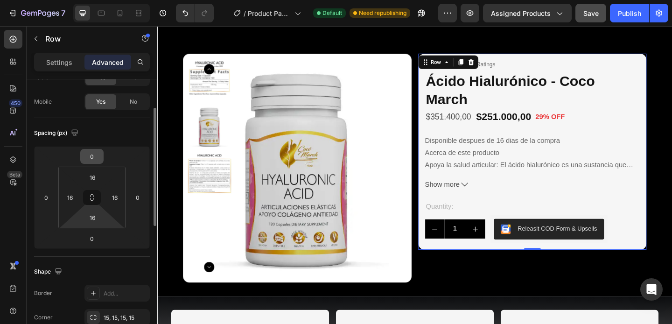
scroll to position [63, 0]
click at [102, 175] on div "16" at bounding box center [92, 176] width 23 height 15
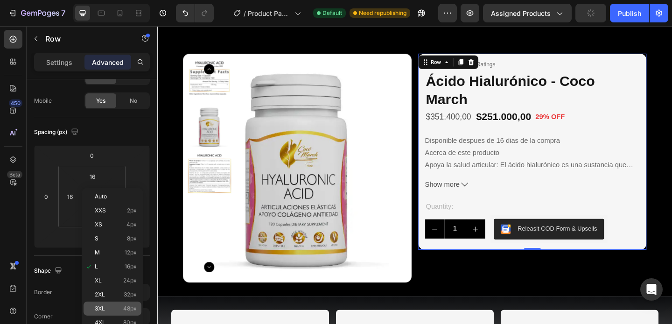
click at [103, 304] on div "3XL 48px" at bounding box center [113, 308] width 58 height 14
type input "48"
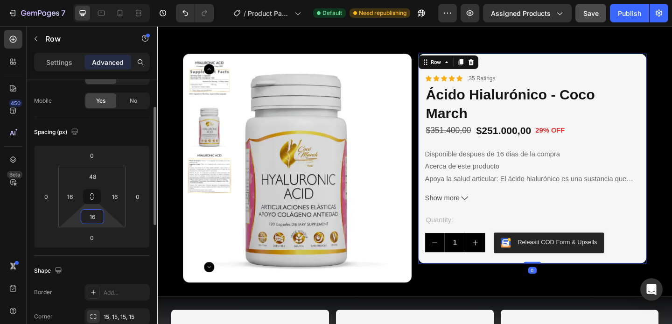
click at [97, 218] on input "16" at bounding box center [92, 216] width 19 height 14
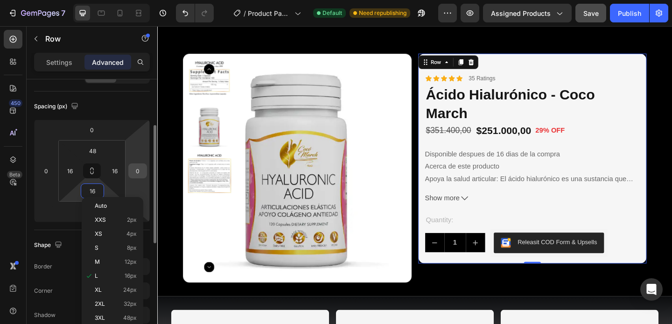
scroll to position [102, 0]
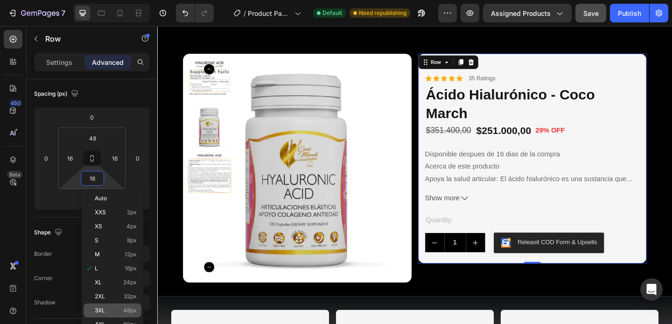
click at [102, 309] on span "3XL" at bounding box center [100, 310] width 10 height 7
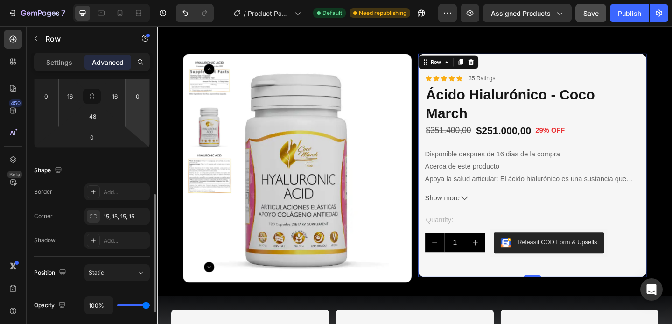
scroll to position [194, 0]
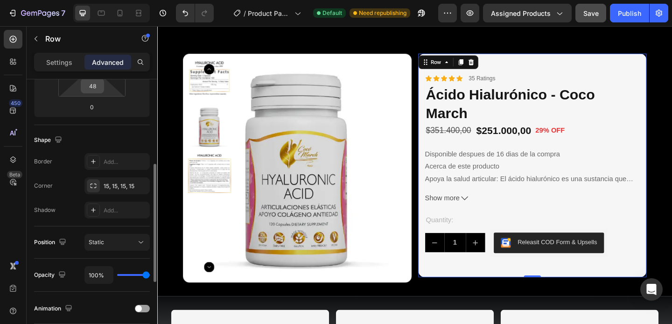
click at [98, 90] on input "48" at bounding box center [92, 86] width 19 height 14
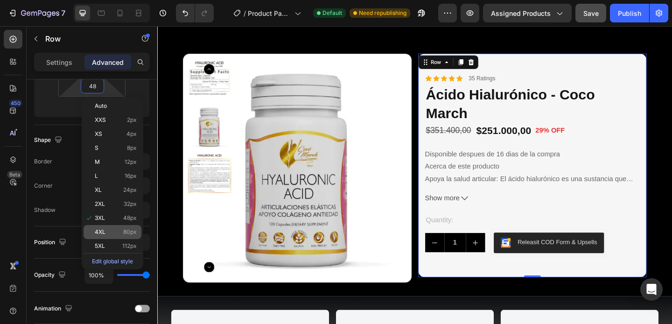
click at [101, 232] on span "4XL" at bounding box center [100, 232] width 11 height 7
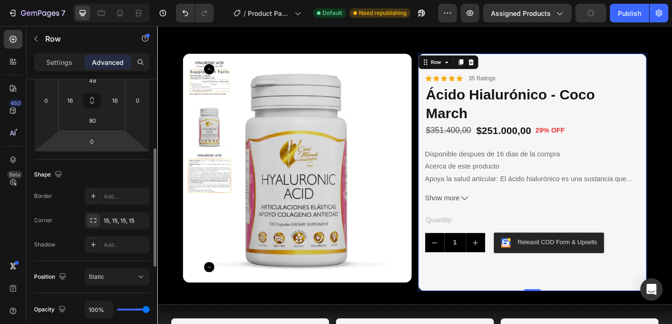
scroll to position [149, 0]
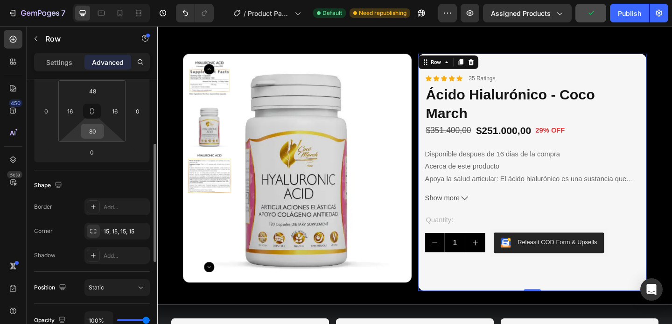
click at [97, 133] on input "80" at bounding box center [92, 131] width 19 height 14
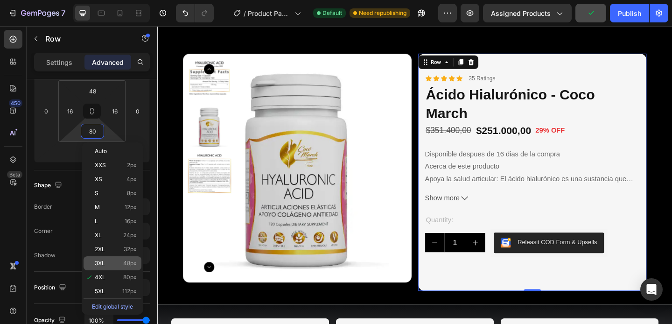
click at [112, 260] on p "3XL 48px" at bounding box center [116, 263] width 42 height 7
type input "48"
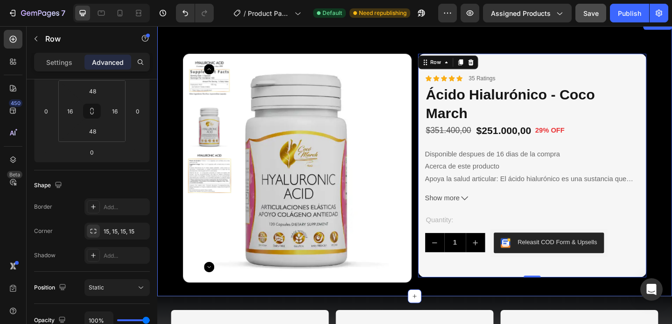
click at [671, 232] on div "Product Images Icon Icon Icon Icon Icon Icon List 35 Ratings Text Block Row Áci…" at bounding box center [437, 169] width 560 height 301
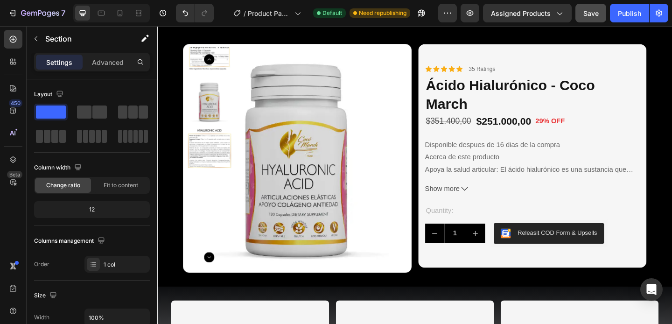
scroll to position [0, 0]
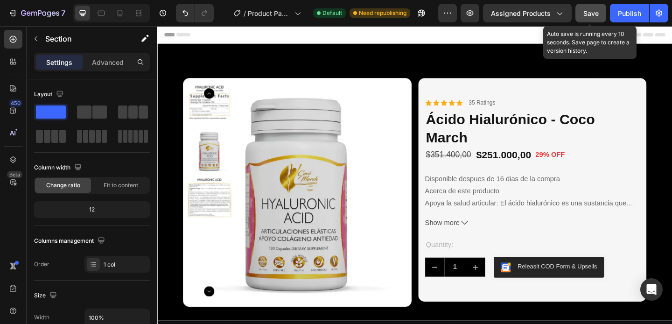
click at [597, 18] on div "Save" at bounding box center [590, 13] width 15 height 10
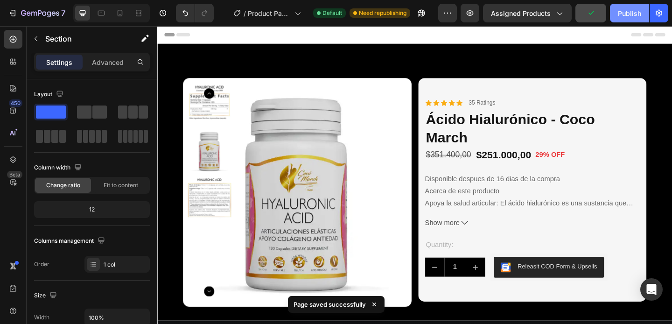
click at [617, 16] on button "Publish" at bounding box center [629, 13] width 39 height 19
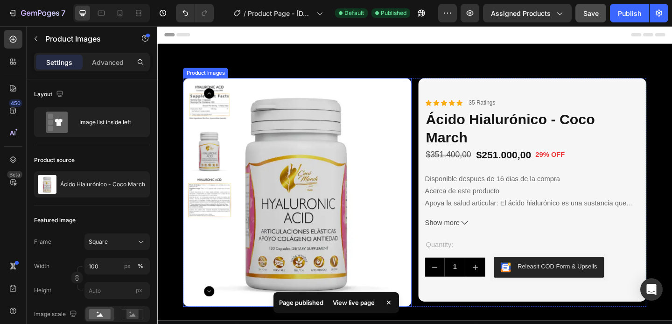
click at [212, 121] on img at bounding box center [214, 111] width 50 height 50
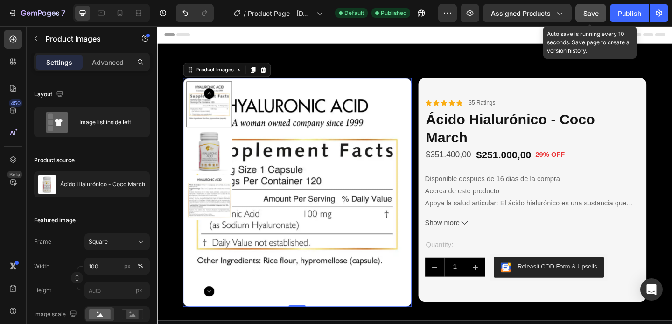
click at [598, 19] on button "Save" at bounding box center [590, 13] width 31 height 19
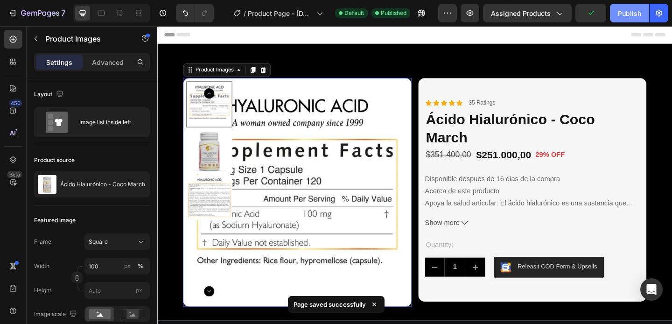
click at [612, 15] on button "Publish" at bounding box center [629, 13] width 39 height 19
